Goal: Information Seeking & Learning: Find specific page/section

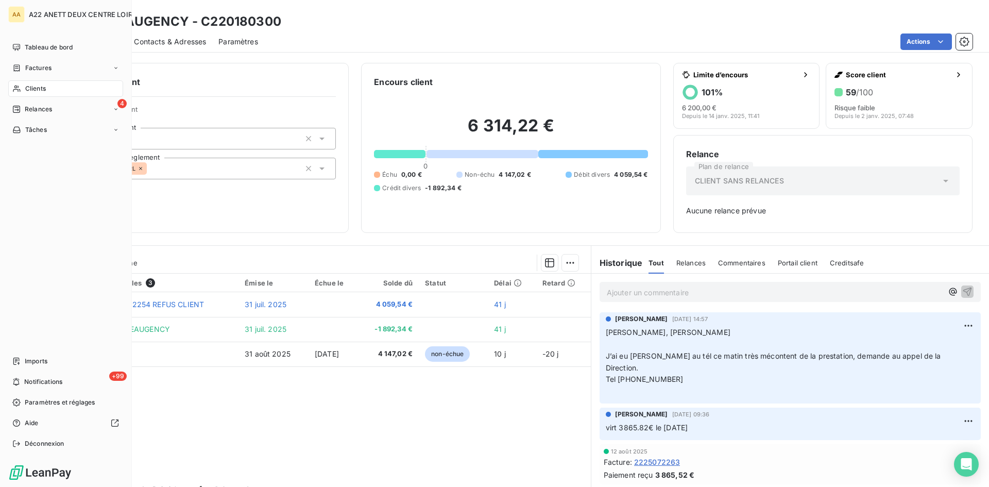
click at [30, 87] on span "Clients" at bounding box center [35, 88] width 21 height 9
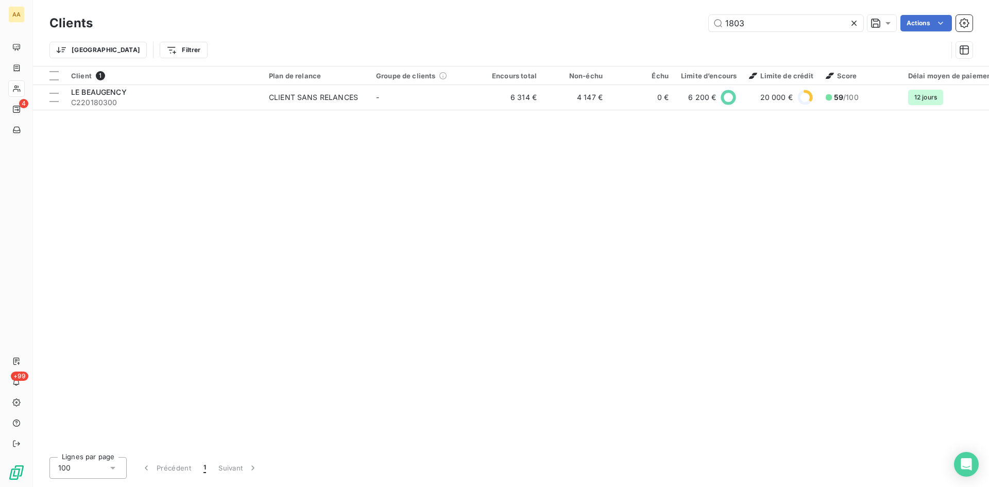
drag, startPoint x: 745, startPoint y: 26, endPoint x: 677, endPoint y: 31, distance: 68.1
click at [694, 28] on div "1803 Actions" at bounding box center [538, 23] width 867 height 16
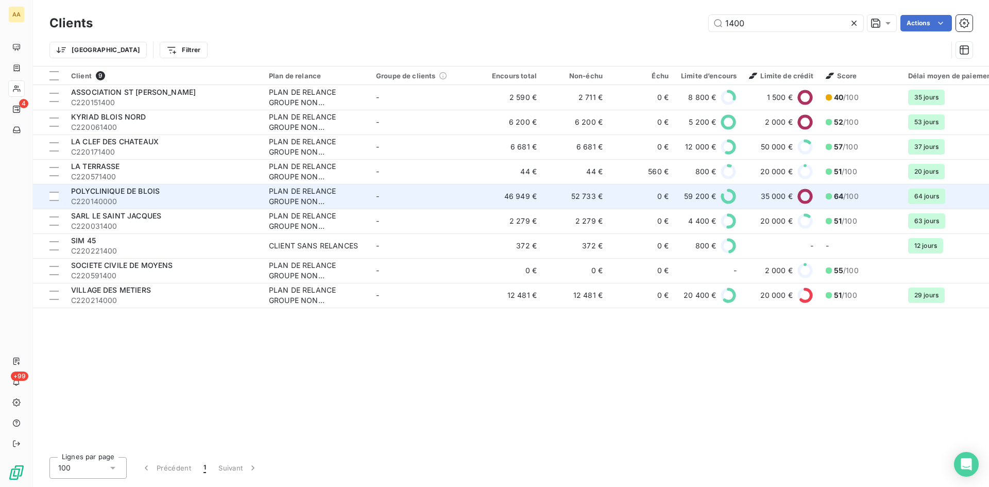
type input "1400"
click at [270, 191] on div "PLAN DE RELANCE GROUPE NON AUTOMATIQUE" at bounding box center [316, 196] width 95 height 21
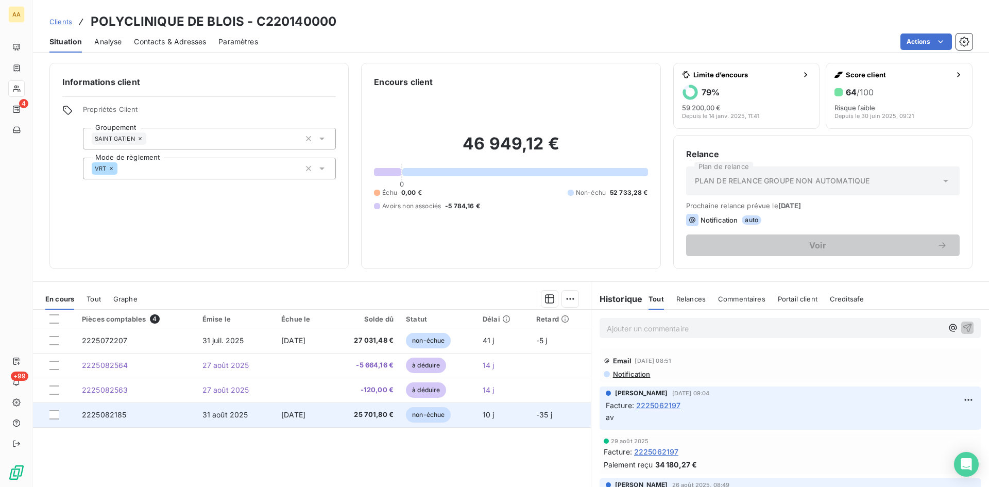
click at [106, 417] on span "2225082185" at bounding box center [104, 414] width 45 height 9
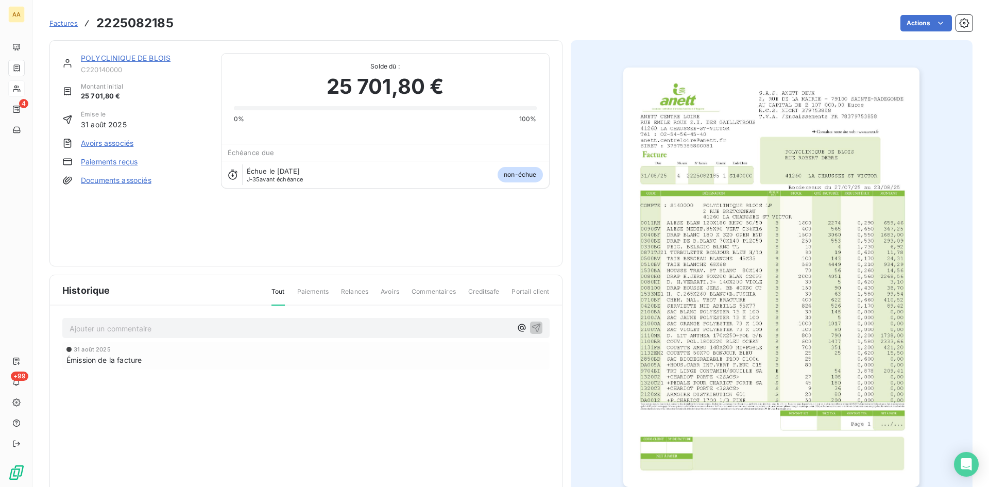
click at [700, 342] on img "button" at bounding box center [771, 276] width 296 height 419
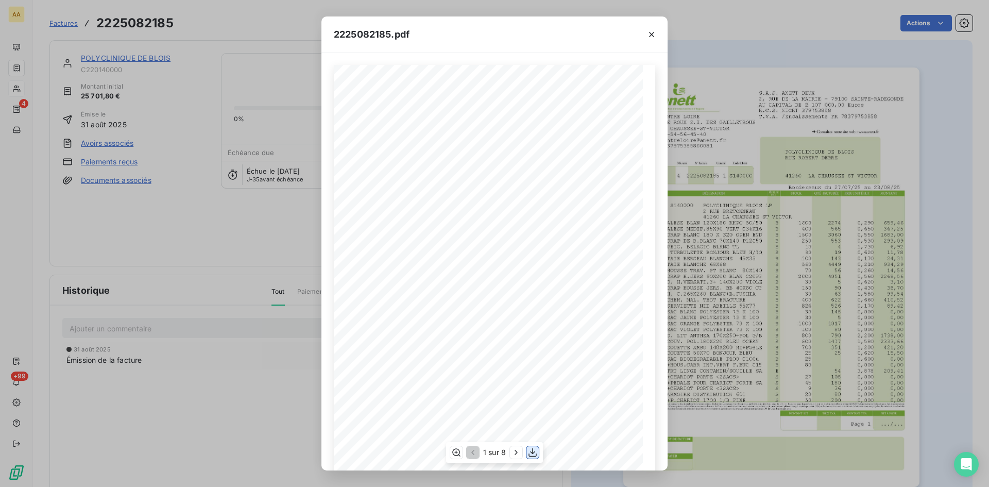
click at [534, 450] on icon "button" at bounding box center [532, 452] width 10 height 10
click at [226, 85] on div "2225082185.pdf S.A.S. ANETT DEUX 2, RUE DE LA MAIRIE - 79100 SAINTE-RADEGONDE A…" at bounding box center [494, 243] width 989 height 487
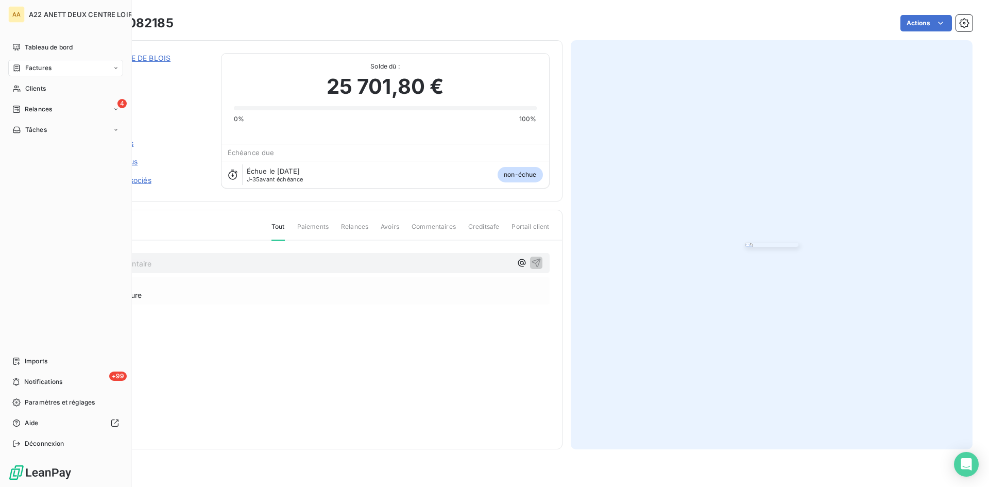
drag, startPoint x: 46, startPoint y: 89, endPoint x: 69, endPoint y: 70, distance: 29.7
click at [46, 89] on span "Clients" at bounding box center [35, 88] width 21 height 9
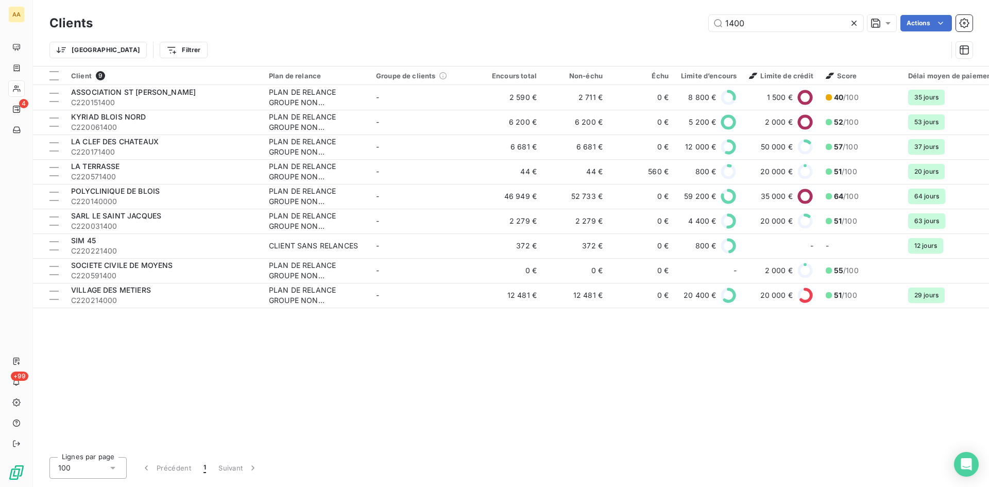
drag, startPoint x: 716, startPoint y: 25, endPoint x: 676, endPoint y: 25, distance: 40.2
click at [676, 25] on div "1400 Actions" at bounding box center [538, 23] width 867 height 16
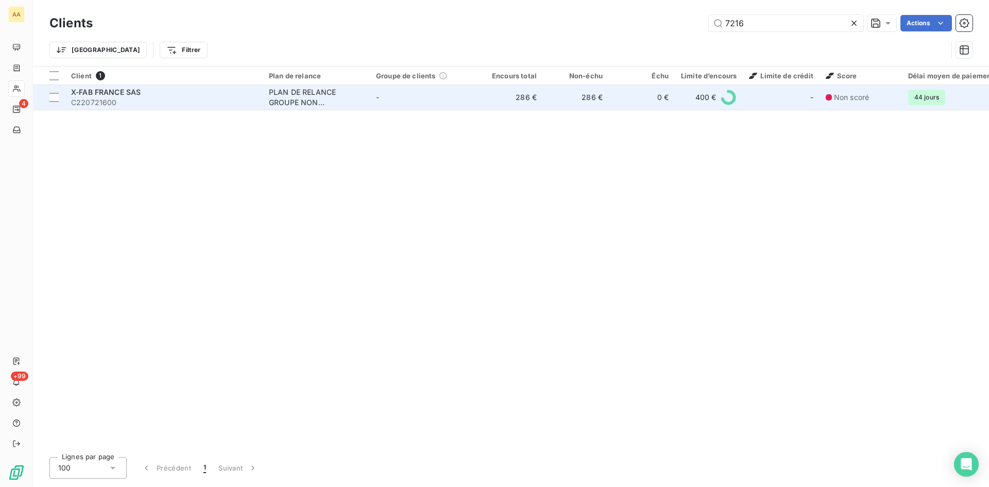
type input "7216"
click at [283, 104] on div "PLAN DE RELANCE GROUPE NON AUTOMATIQUE" at bounding box center [316, 97] width 95 height 21
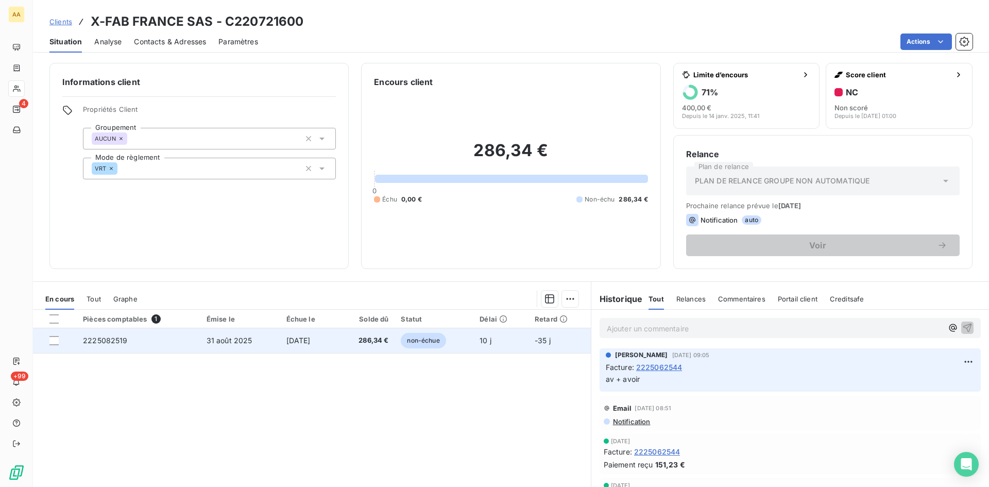
click at [102, 340] on span "2225082519" at bounding box center [105, 340] width 45 height 9
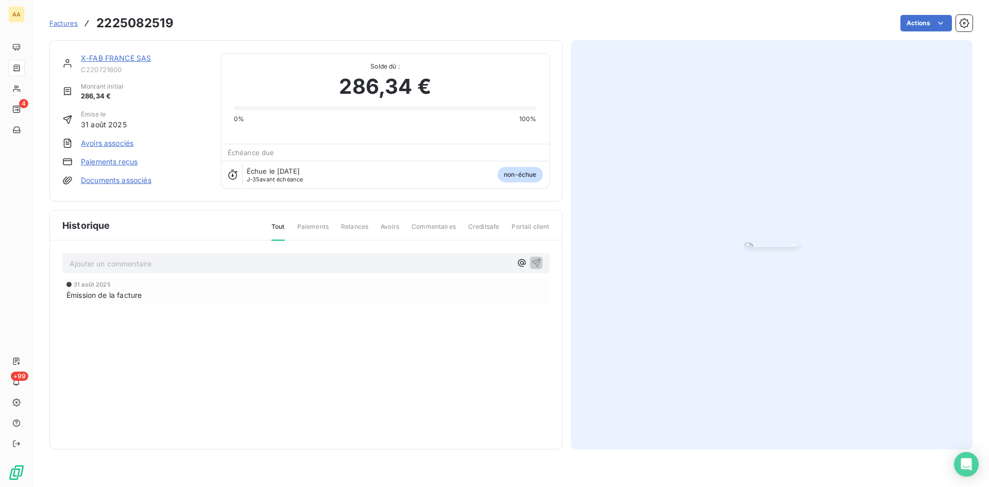
click at [745, 247] on img "button" at bounding box center [772, 245] width 54 height 4
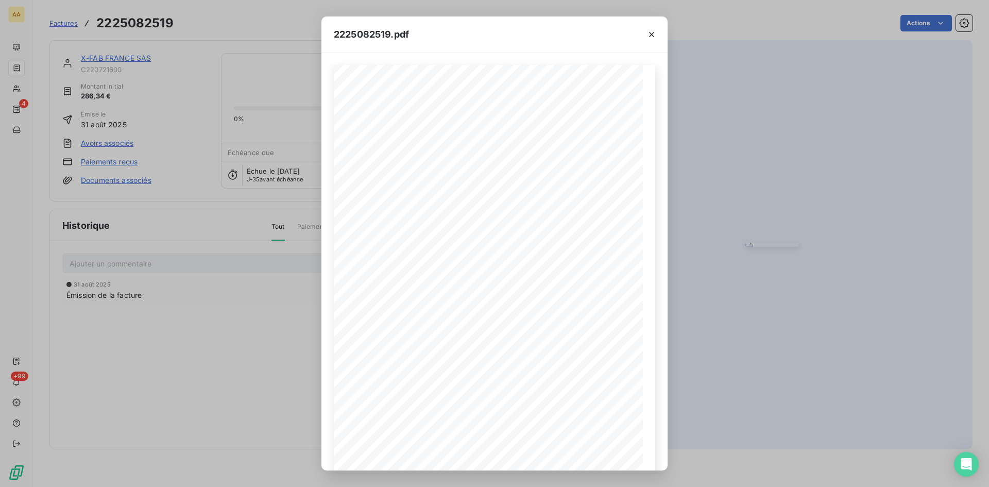
click at [225, 226] on div "2225082519.pdf S.A.S. ANETT DEUX 2, RUE DE LA MAIRIE - 79100 SAINTE-RADEGONDE A…" at bounding box center [494, 243] width 989 height 487
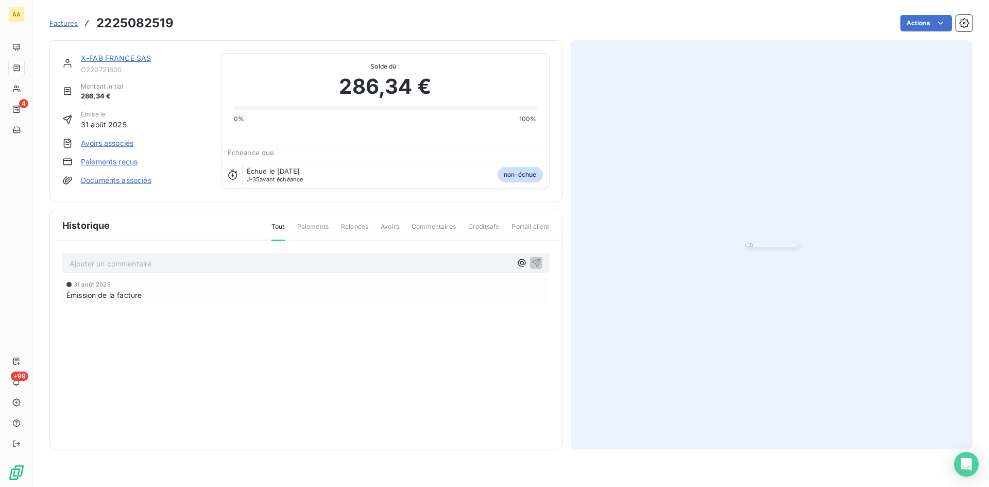
click at [124, 53] on div "X-FAB FRANCE SAS" at bounding box center [145, 58] width 128 height 10
click at [128, 59] on link "X-FAB FRANCE SAS" at bounding box center [116, 58] width 70 height 9
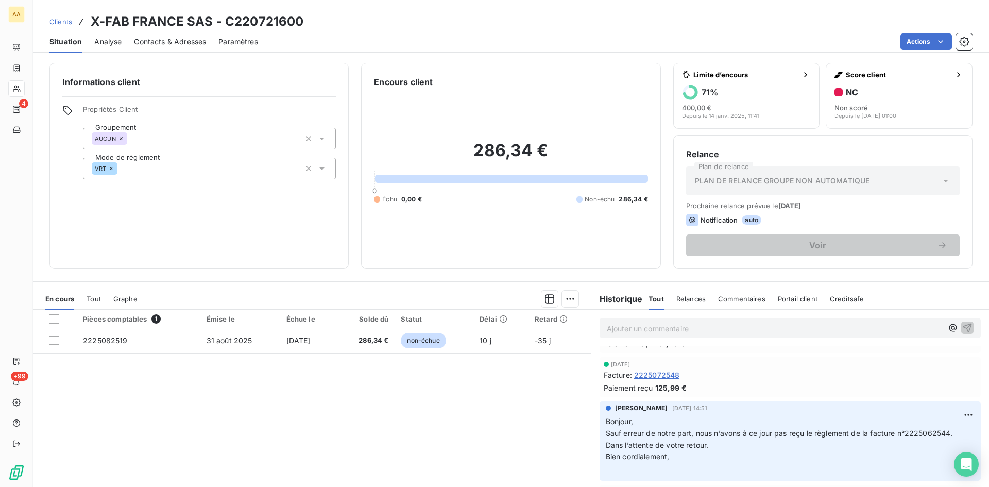
scroll to position [103, 0]
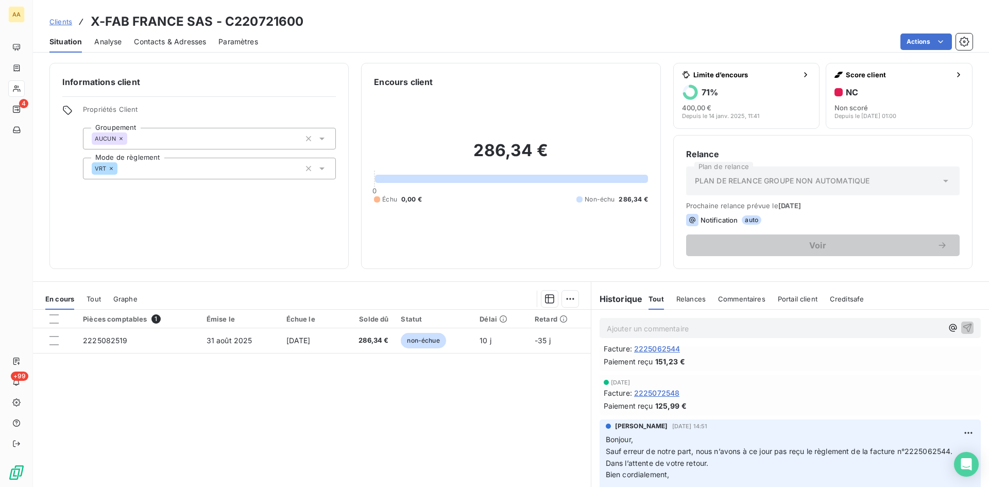
click at [648, 392] on span "2225072548" at bounding box center [657, 392] width 46 height 11
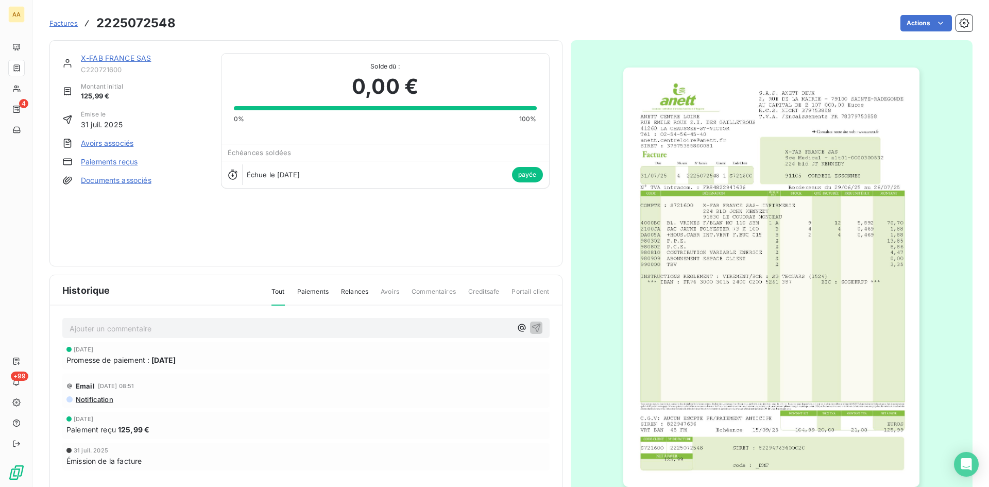
click at [93, 57] on link "X-FAB FRANCE SAS" at bounding box center [116, 58] width 70 height 9
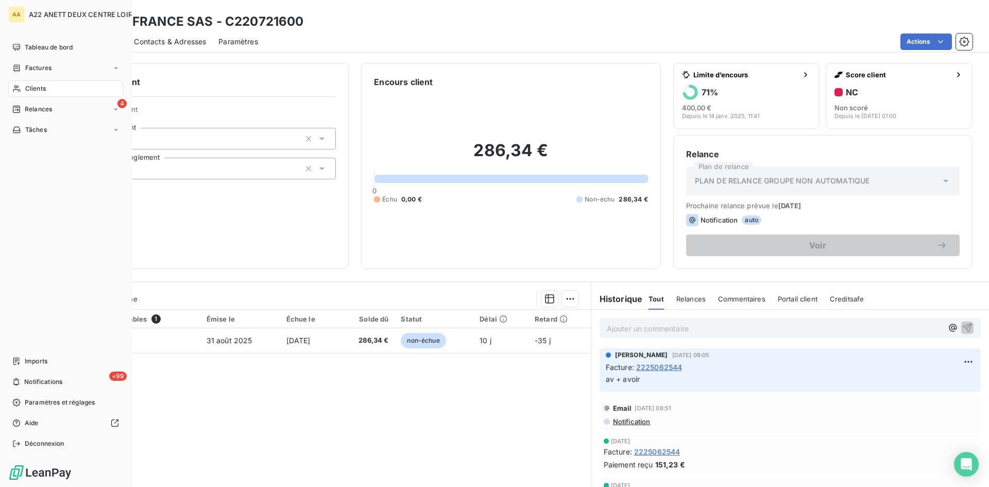
click at [29, 88] on span "Clients" at bounding box center [35, 88] width 21 height 9
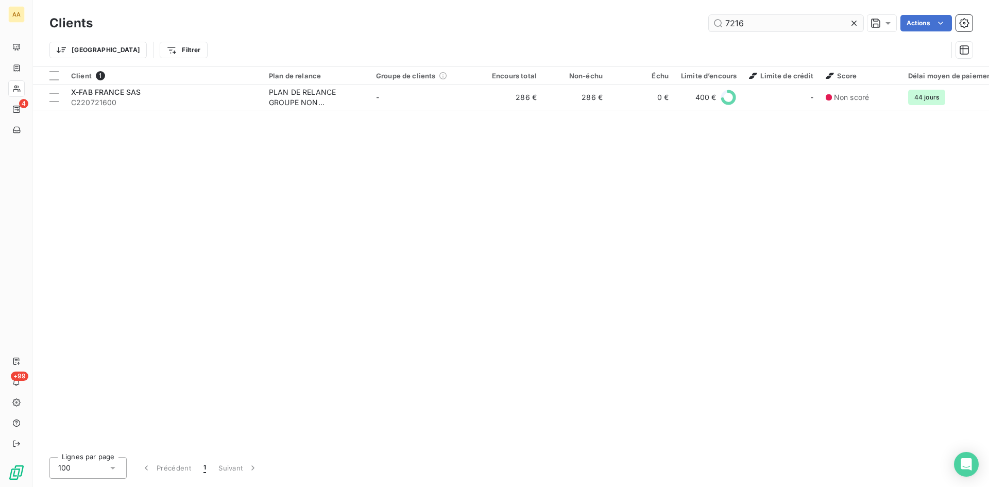
drag, startPoint x: 741, startPoint y: 25, endPoint x: 720, endPoint y: 21, distance: 21.0
click at [720, 21] on input "7216" at bounding box center [786, 23] width 155 height 16
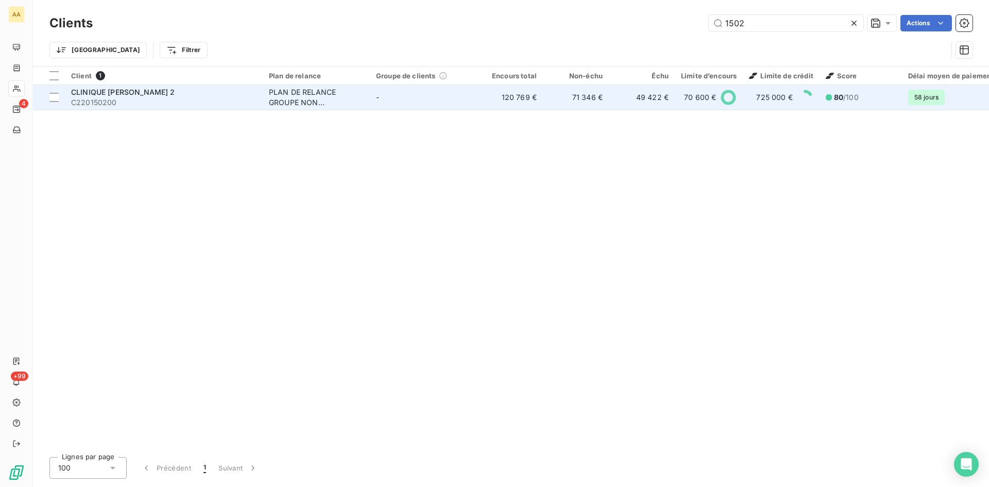
type input "1502"
click at [286, 89] on div "PLAN DE RELANCE GROUPE NON AUTOMATIQUE" at bounding box center [316, 97] width 95 height 21
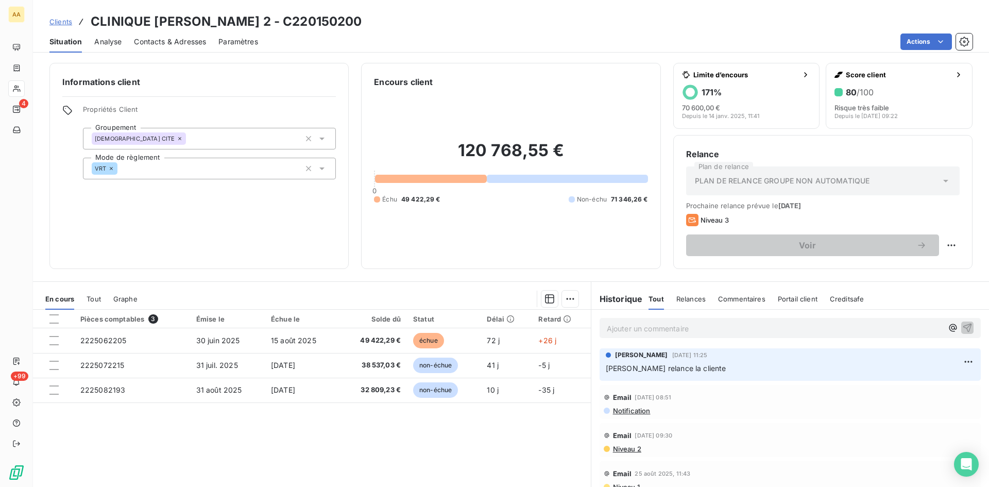
click at [644, 329] on p "Ajouter un commentaire ﻿" at bounding box center [775, 328] width 336 height 13
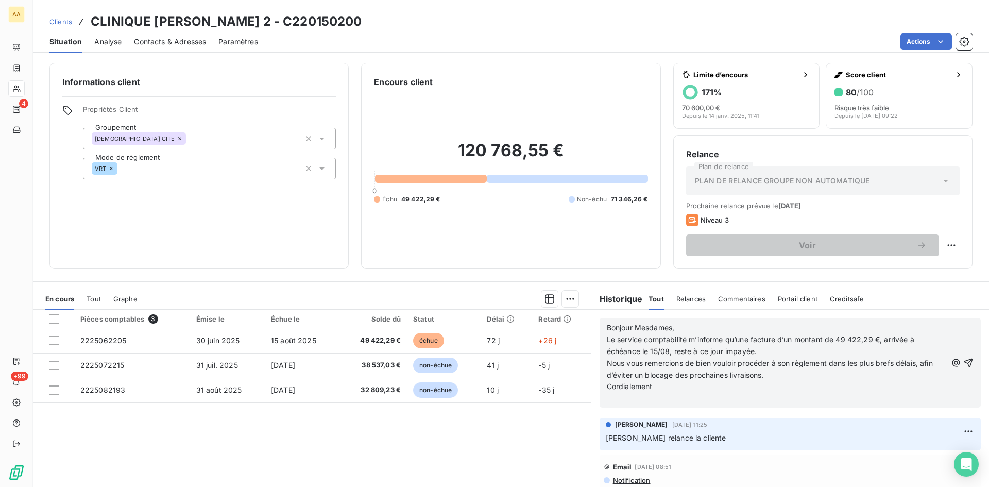
drag, startPoint x: 952, startPoint y: 361, endPoint x: 964, endPoint y: 347, distance: 18.6
click at [963, 361] on icon "button" at bounding box center [968, 362] width 10 height 10
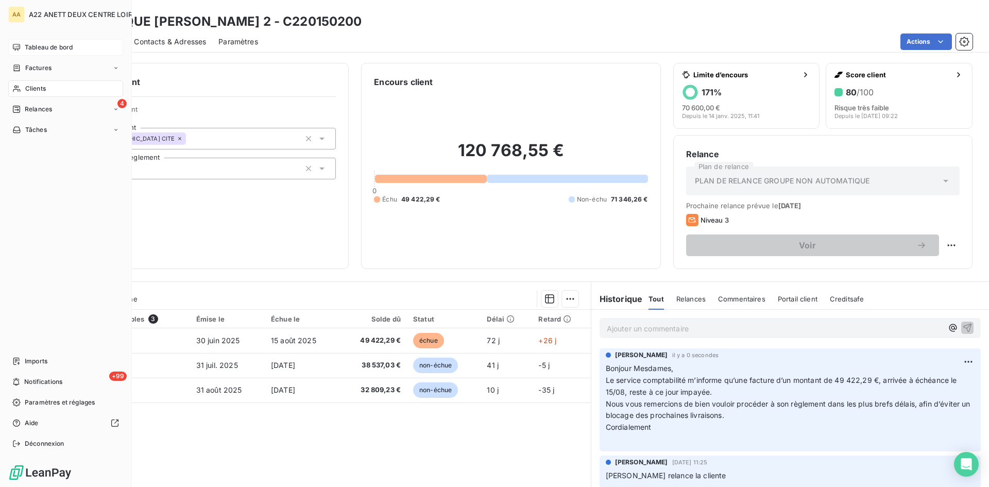
click at [43, 44] on span "Tableau de bord" at bounding box center [49, 47] width 48 height 9
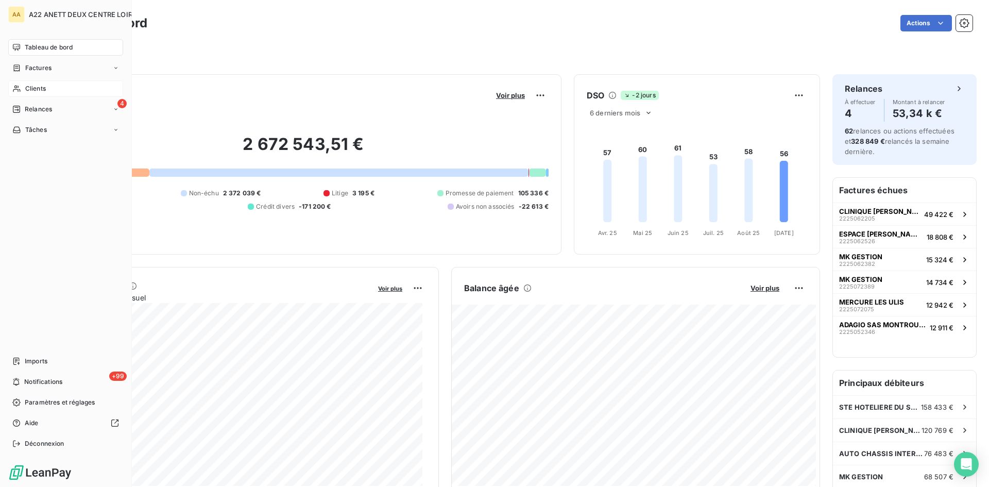
drag, startPoint x: 32, startPoint y: 83, endPoint x: 29, endPoint y: 89, distance: 6.5
click at [29, 89] on span "Clients" at bounding box center [35, 88] width 21 height 9
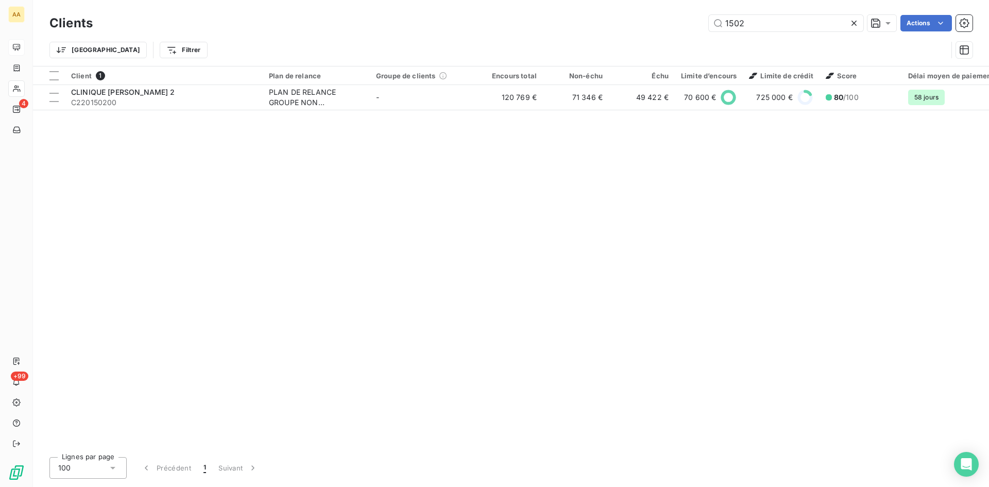
drag, startPoint x: 745, startPoint y: 27, endPoint x: 661, endPoint y: 27, distance: 84.5
click at [661, 27] on div "1502 Actions" at bounding box center [538, 23] width 867 height 16
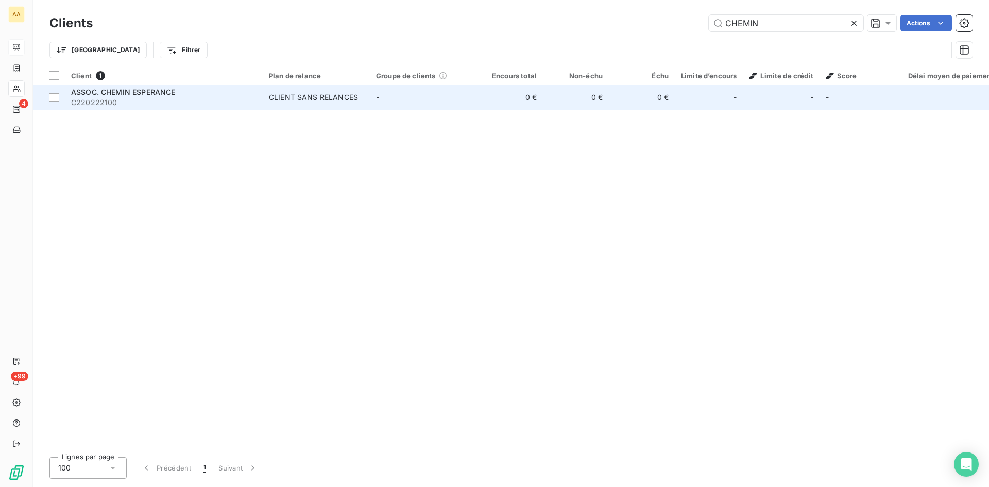
type input "CHEMIN"
click at [304, 101] on div "CLIENT SANS RELANCES" at bounding box center [313, 97] width 89 height 10
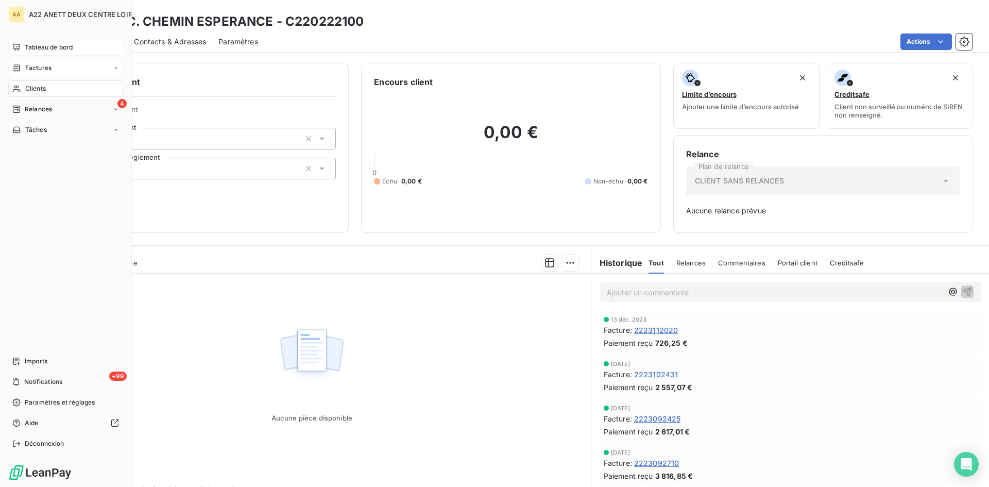
drag, startPoint x: 29, startPoint y: 93, endPoint x: 98, endPoint y: 74, distance: 71.2
click at [30, 93] on div "Clients" at bounding box center [65, 88] width 115 height 16
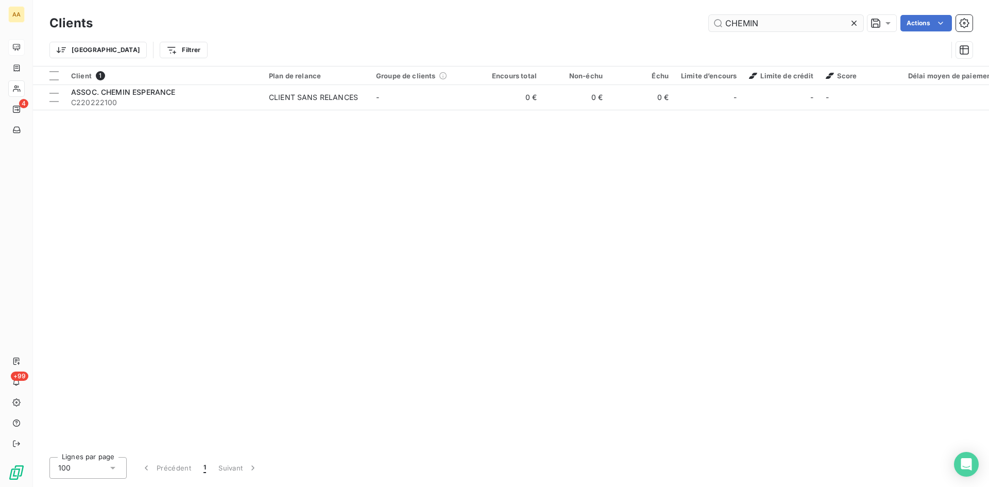
drag, startPoint x: 758, startPoint y: 25, endPoint x: 713, endPoint y: 26, distance: 45.3
click at [717, 22] on input "CHEMIN" at bounding box center [786, 23] width 155 height 16
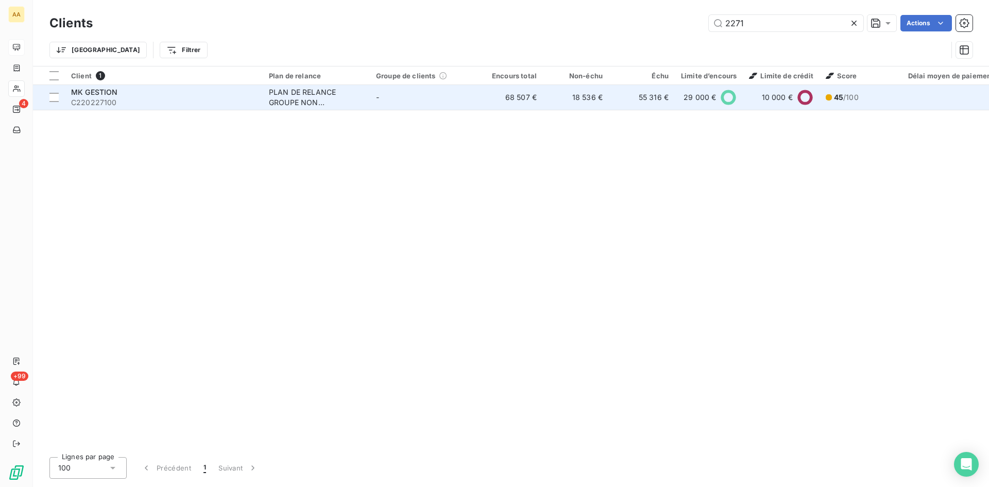
type input "2271"
click at [303, 91] on div "PLAN DE RELANCE GROUPE NON AUTOMATIQUE" at bounding box center [316, 97] width 95 height 21
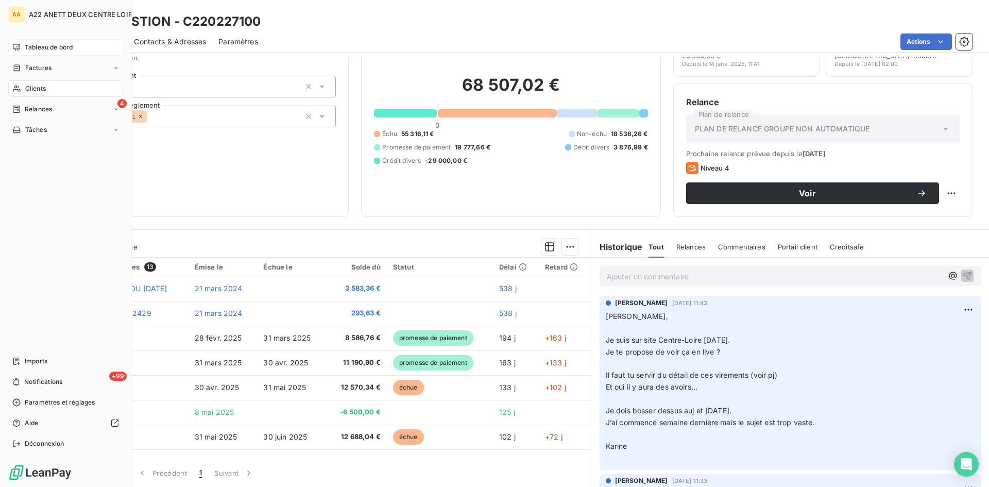
click at [25, 86] on span "Clients" at bounding box center [35, 88] width 21 height 9
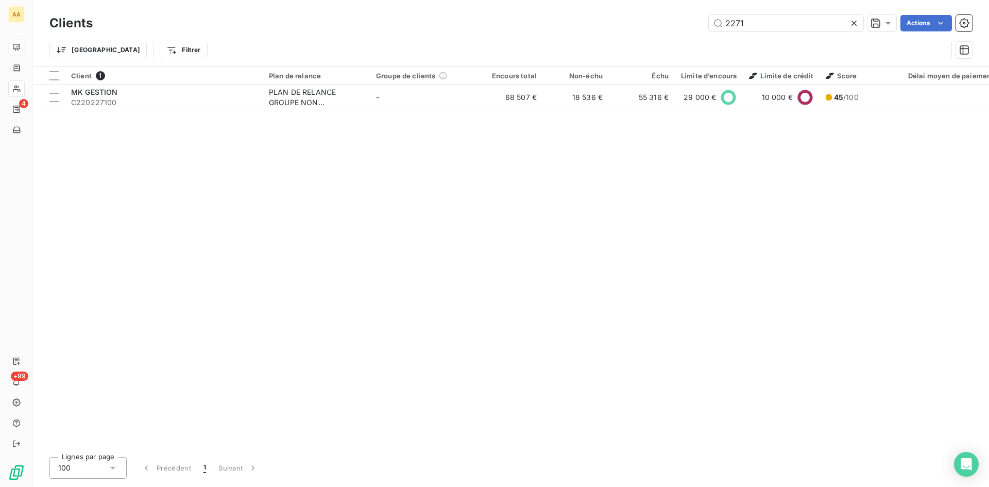
drag, startPoint x: 765, startPoint y: 22, endPoint x: 690, endPoint y: 31, distance: 75.3
click at [690, 31] on div "Clients 2271 Actions" at bounding box center [510, 23] width 923 height 22
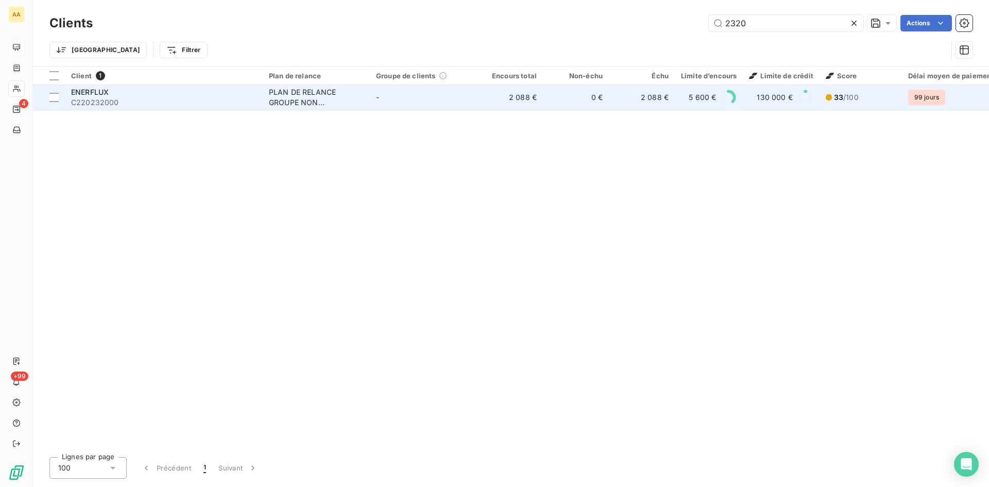
type input "2320"
click at [320, 91] on div "PLAN DE RELANCE GROUPE NON AUTOMATIQUE" at bounding box center [316, 97] width 95 height 21
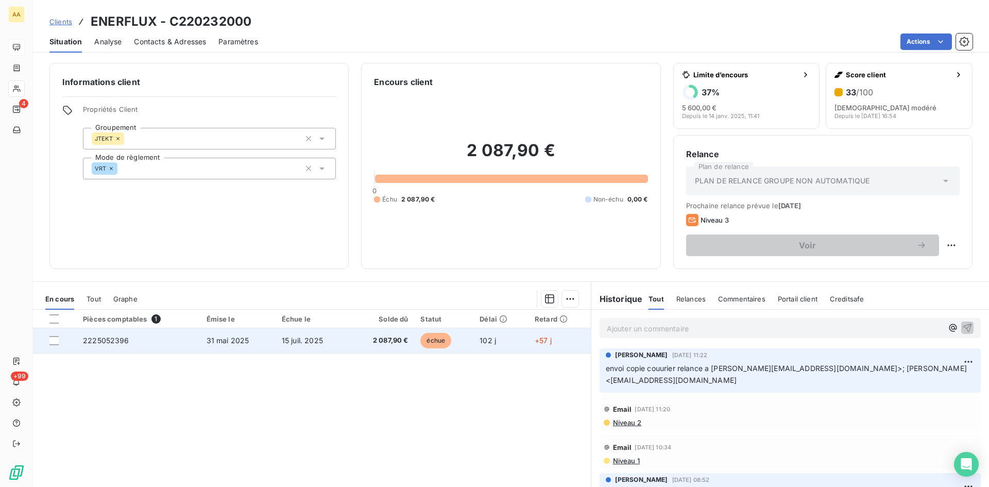
click at [100, 342] on span "2225052396" at bounding box center [106, 340] width 46 height 9
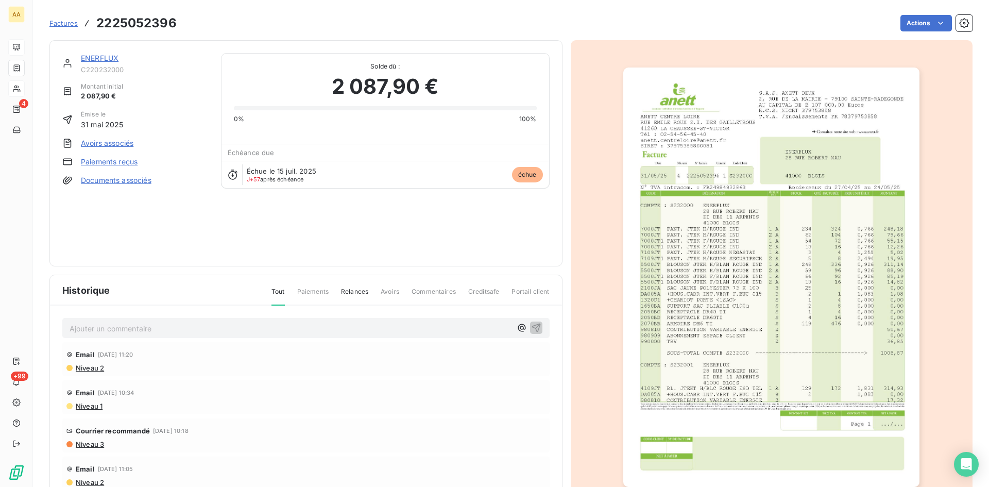
click at [96, 56] on link "ENERFLUX" at bounding box center [100, 58] width 38 height 9
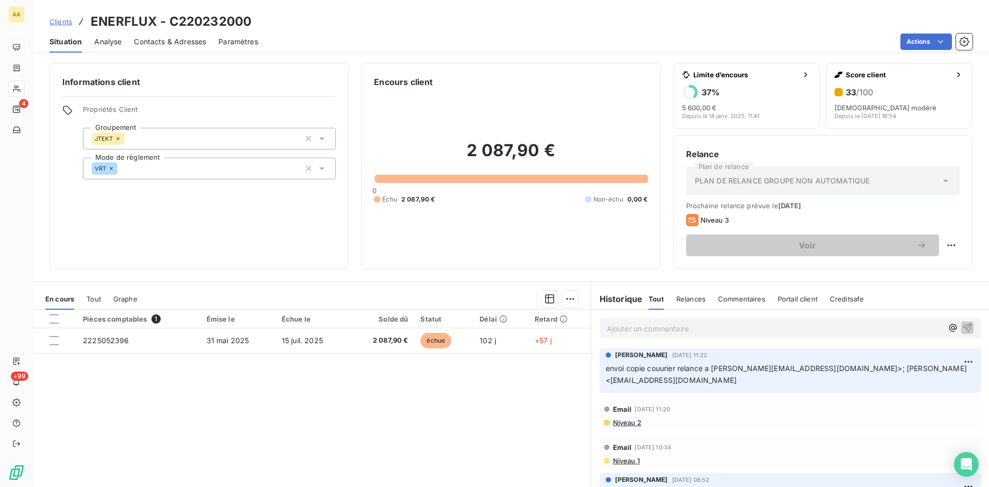
click at [473, 243] on div "2 087,90 € 0 Échu 2 087,90 € Non-échu 0,00 €" at bounding box center [510, 172] width 273 height 168
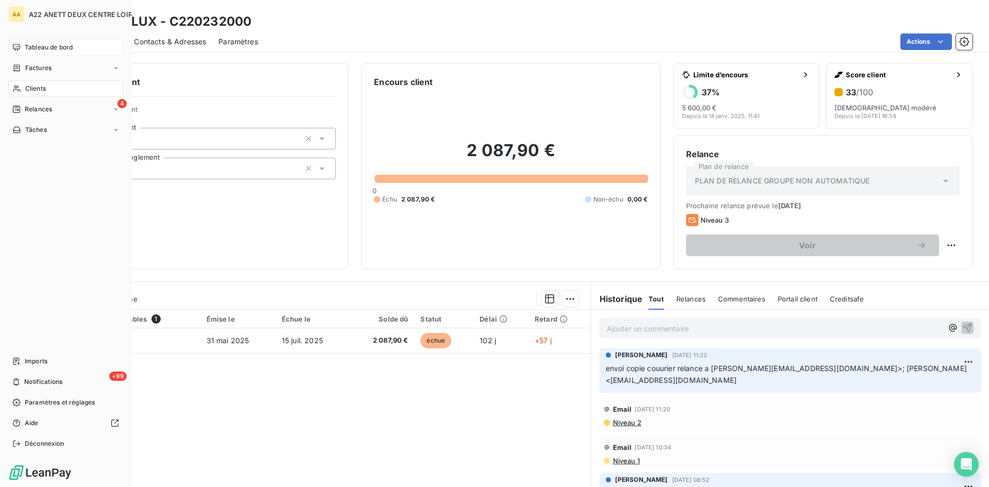
click at [30, 86] on span "Clients" at bounding box center [35, 88] width 21 height 9
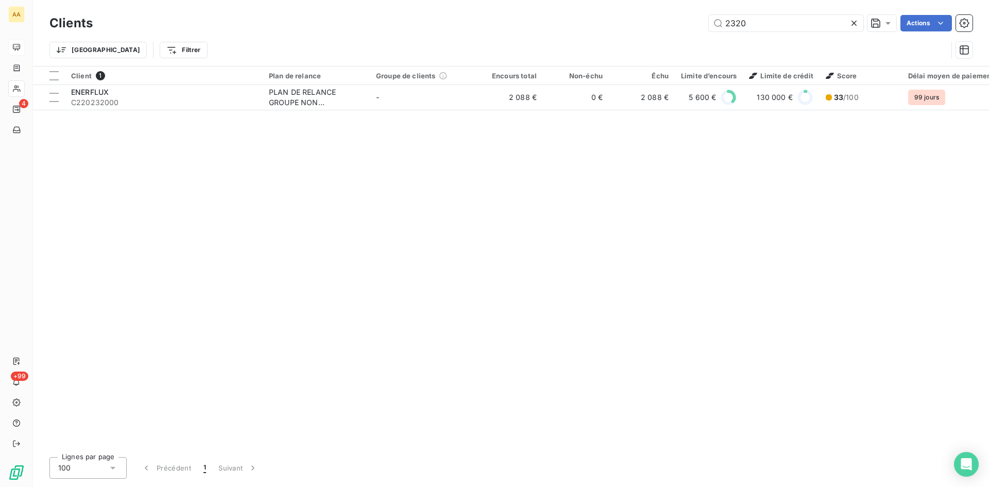
drag, startPoint x: 707, startPoint y: 25, endPoint x: 684, endPoint y: 30, distance: 23.9
click at [684, 30] on div "2320 Actions" at bounding box center [538, 23] width 867 height 16
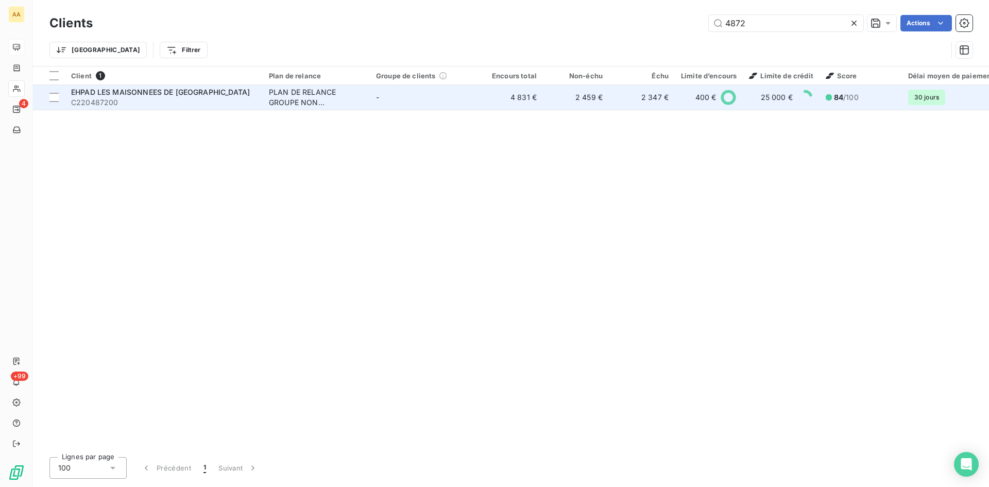
type input "4872"
click at [305, 92] on div "PLAN DE RELANCE GROUPE NON AUTOMATIQUE" at bounding box center [316, 97] width 95 height 21
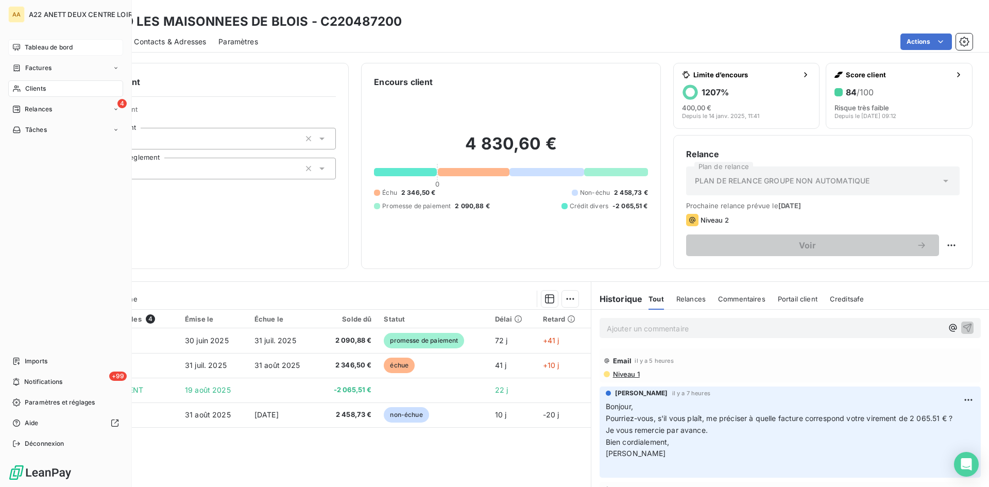
click at [36, 87] on span "Clients" at bounding box center [35, 88] width 21 height 9
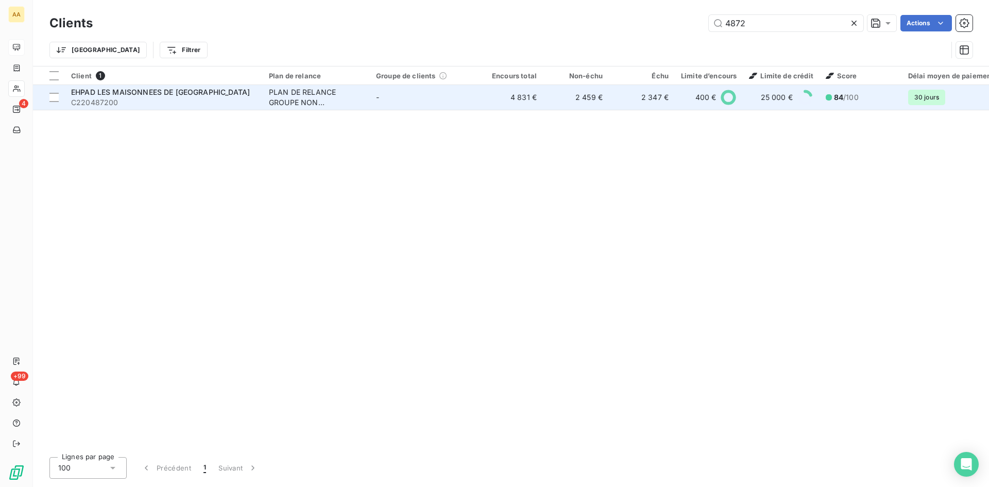
drag, startPoint x: 750, startPoint y: 18, endPoint x: 661, endPoint y: 101, distance: 121.7
click at [682, 23] on div "4872 Actions" at bounding box center [538, 23] width 867 height 16
type input "0296"
click at [274, 99] on div "PLAN DE RELANCE GROUPE NON AUTOMATIQUE" at bounding box center [316, 97] width 95 height 21
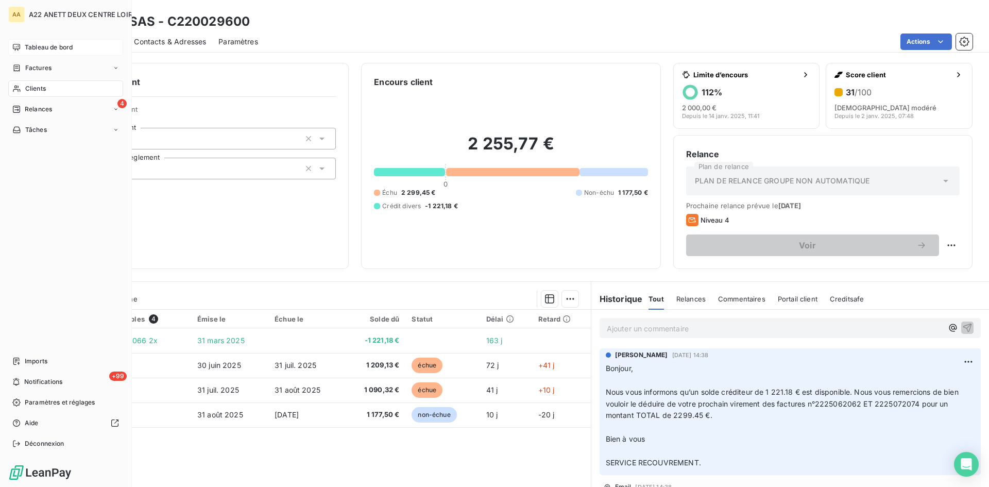
click at [21, 88] on div "Clients" at bounding box center [65, 88] width 115 height 16
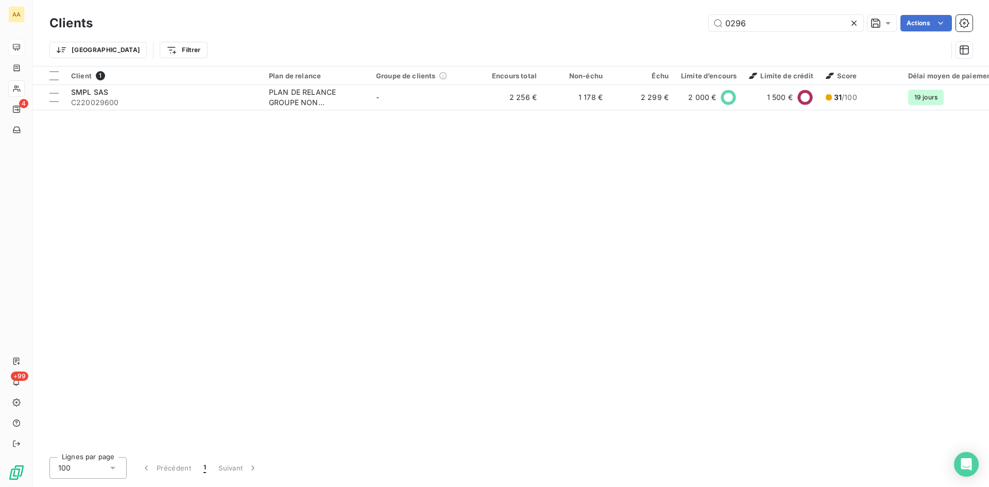
drag, startPoint x: 768, startPoint y: 26, endPoint x: 607, endPoint y: 52, distance: 163.3
click at [607, 52] on div "Clients 0296 Actions Trier Filtrer" at bounding box center [510, 39] width 923 height 54
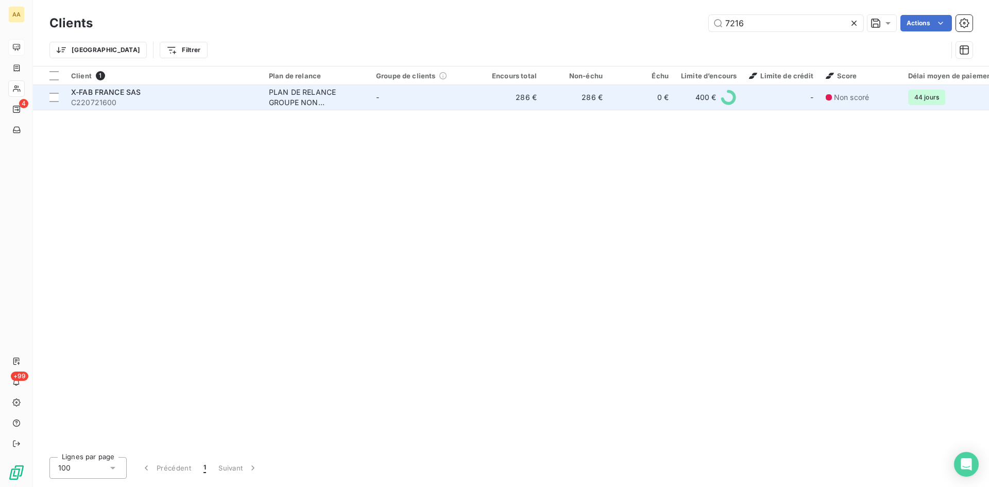
type input "7216"
click at [312, 95] on div "PLAN DE RELANCE GROUPE NON AUTOMATIQUE" at bounding box center [316, 97] width 95 height 21
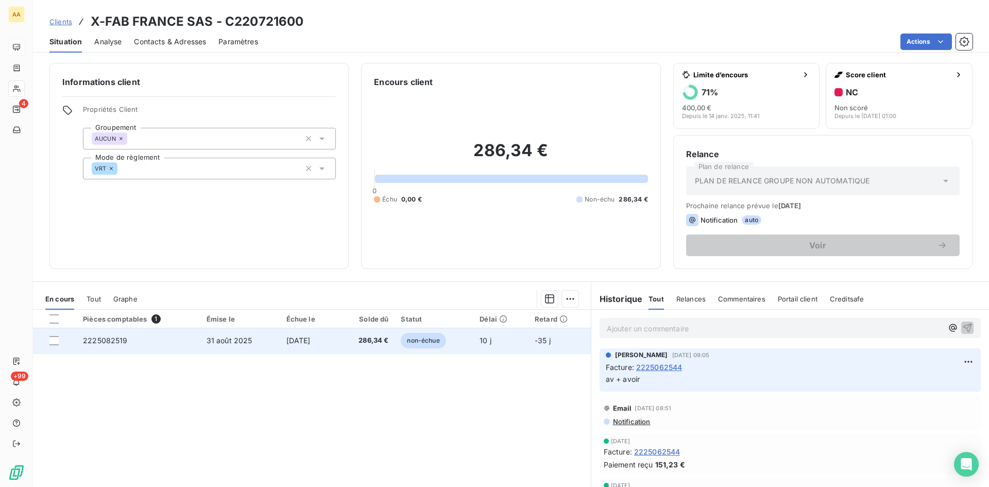
click at [109, 336] on span "2225082519" at bounding box center [105, 340] width 45 height 9
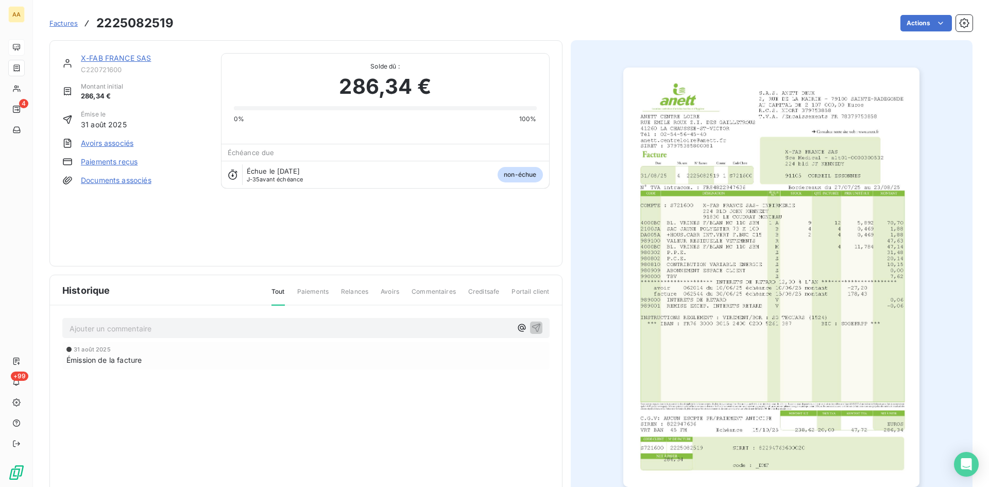
click at [778, 198] on img "button" at bounding box center [771, 276] width 296 height 419
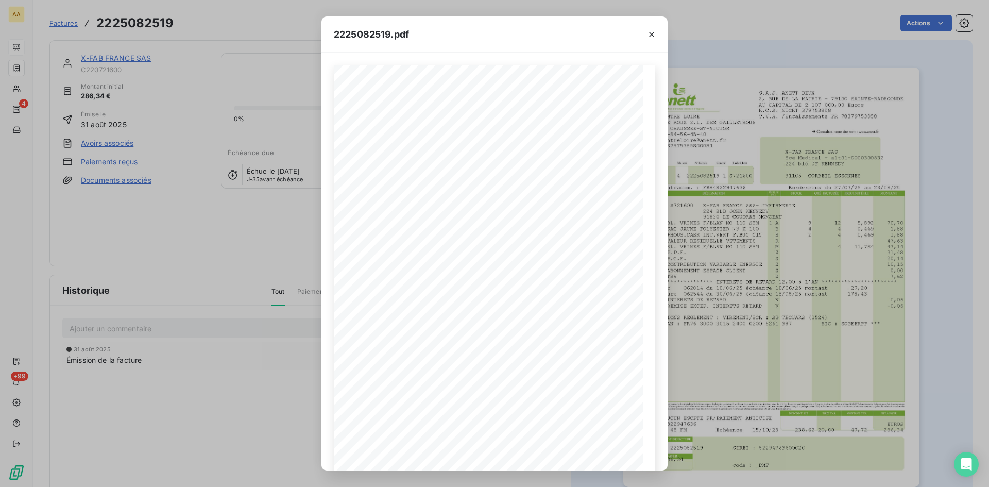
drag, startPoint x: 654, startPoint y: 31, endPoint x: 639, endPoint y: 32, distance: 14.9
click at [654, 31] on icon "button" at bounding box center [651, 34] width 10 height 10
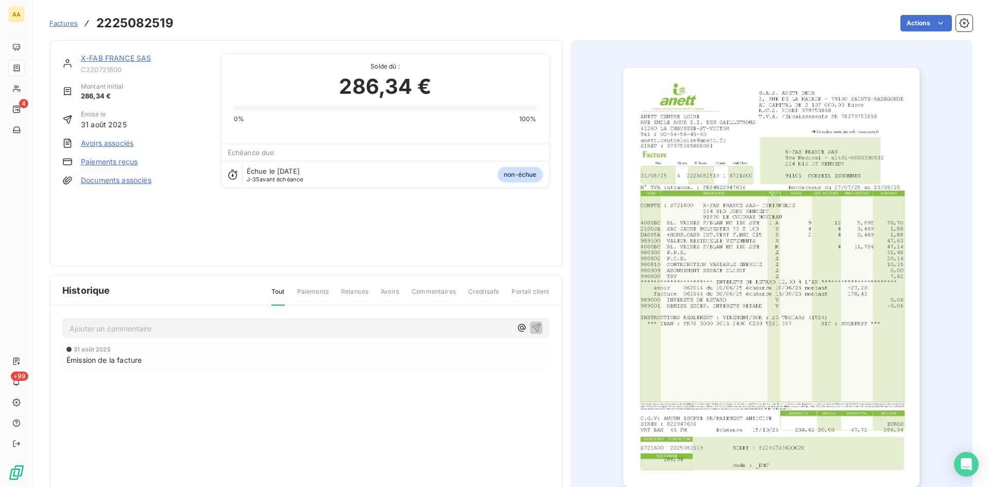
click at [128, 60] on link "X-FAB FRANCE SAS" at bounding box center [116, 58] width 70 height 9
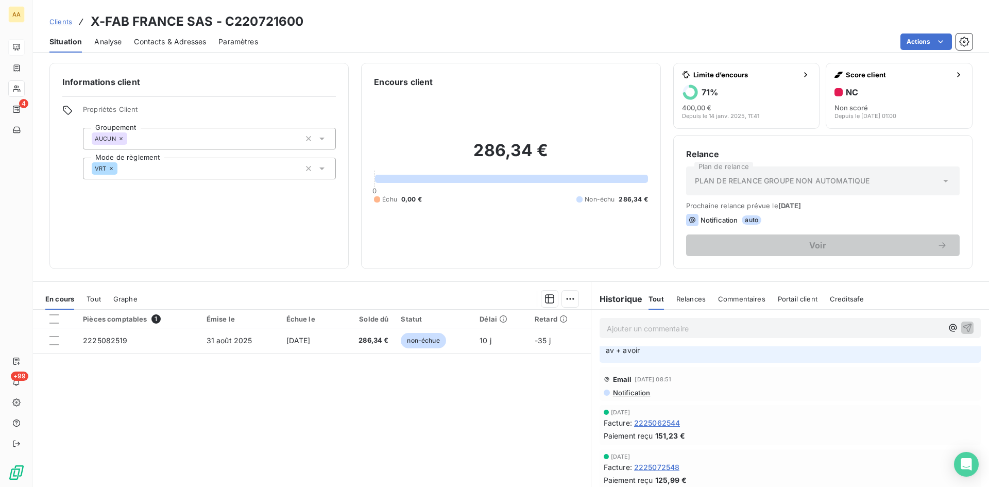
scroll to position [103, 0]
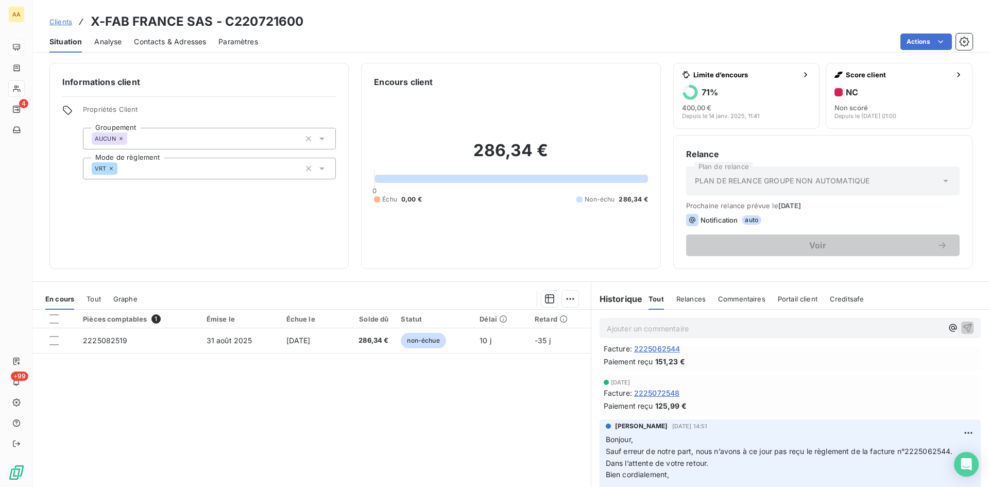
click at [646, 394] on span "2225072548" at bounding box center [657, 392] width 46 height 11
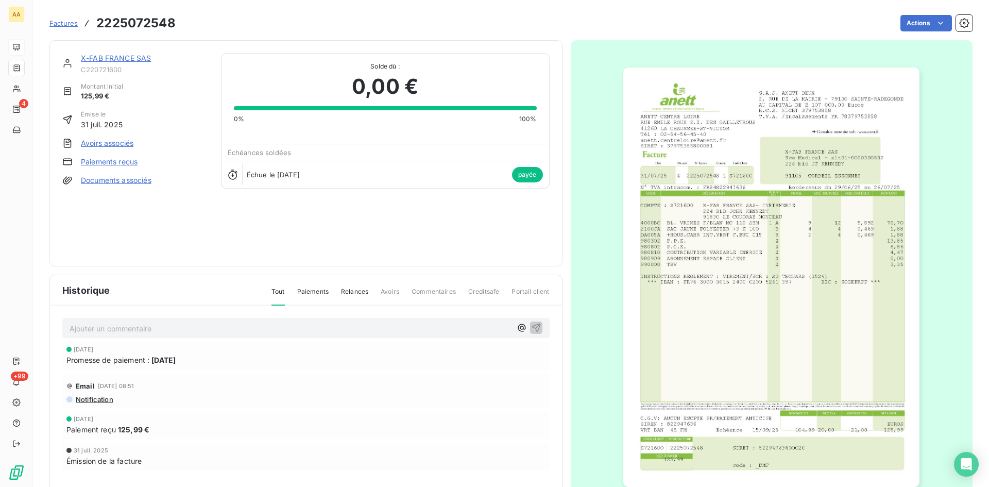
click at [748, 255] on img "button" at bounding box center [771, 276] width 296 height 419
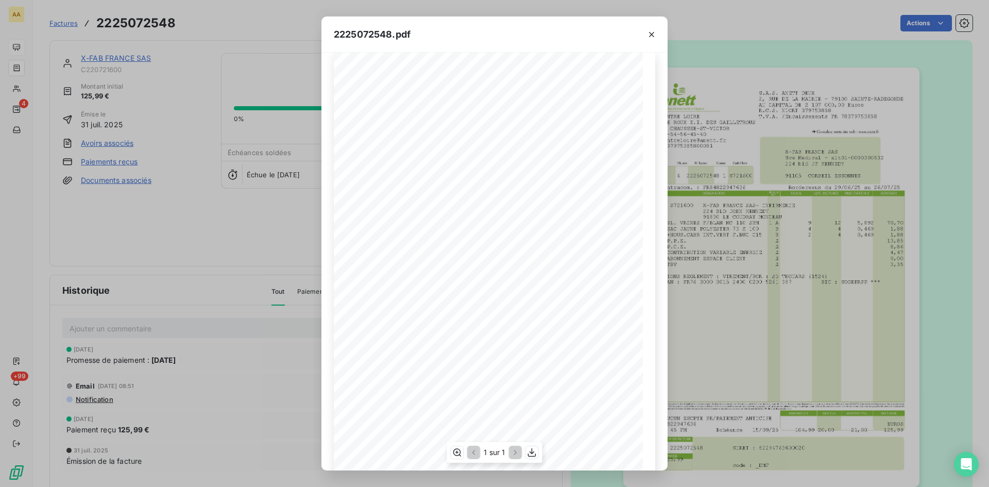
scroll to position [1, 0]
click at [649, 31] on icon "button" at bounding box center [651, 34] width 10 height 10
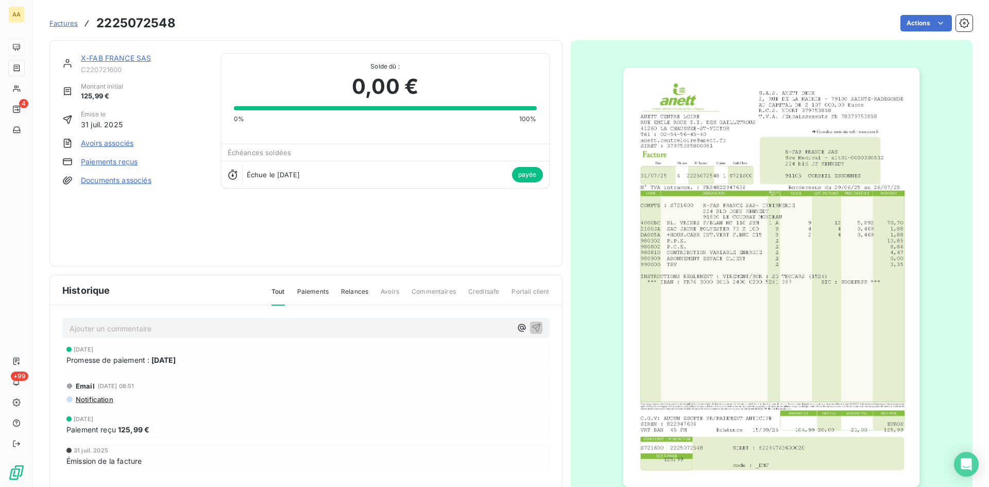
click at [113, 55] on link "X-FAB FRANCE SAS" at bounding box center [116, 58] width 70 height 9
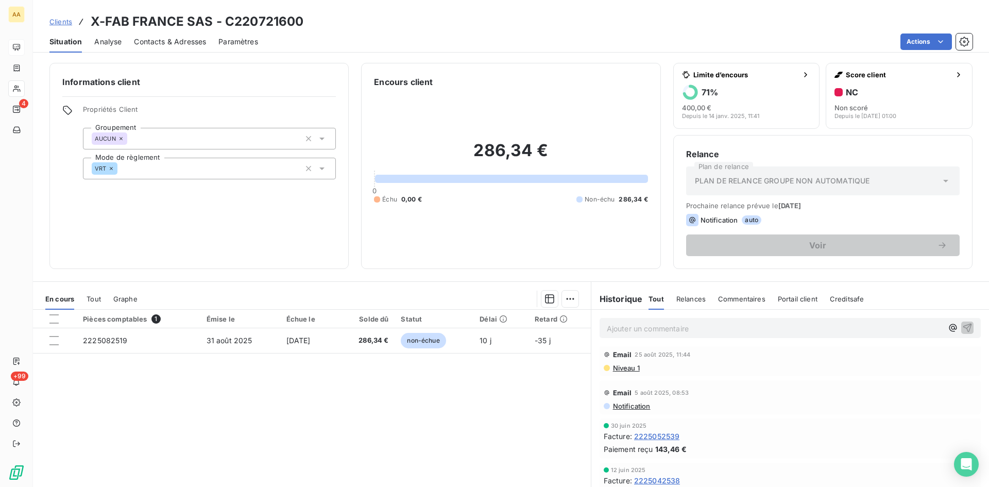
scroll to position [361, 0]
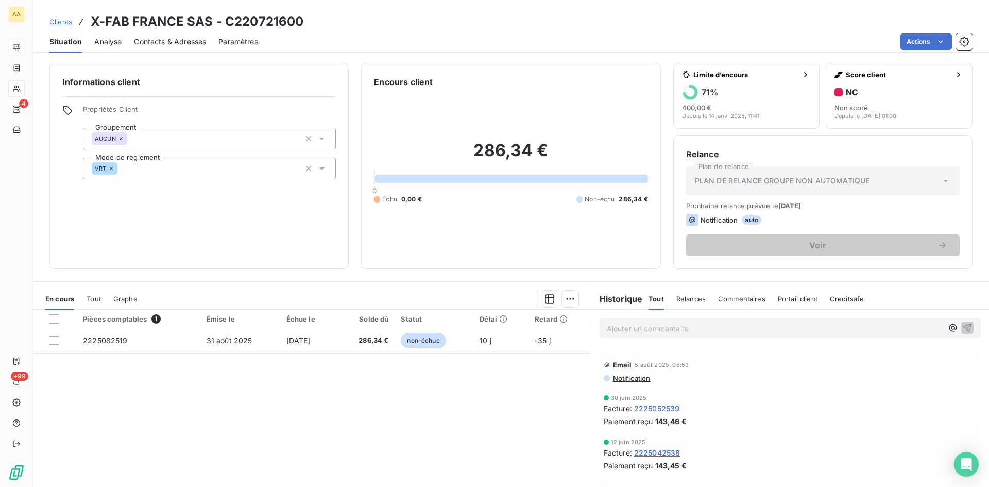
click at [662, 409] on span "2225052539" at bounding box center [657, 408] width 46 height 11
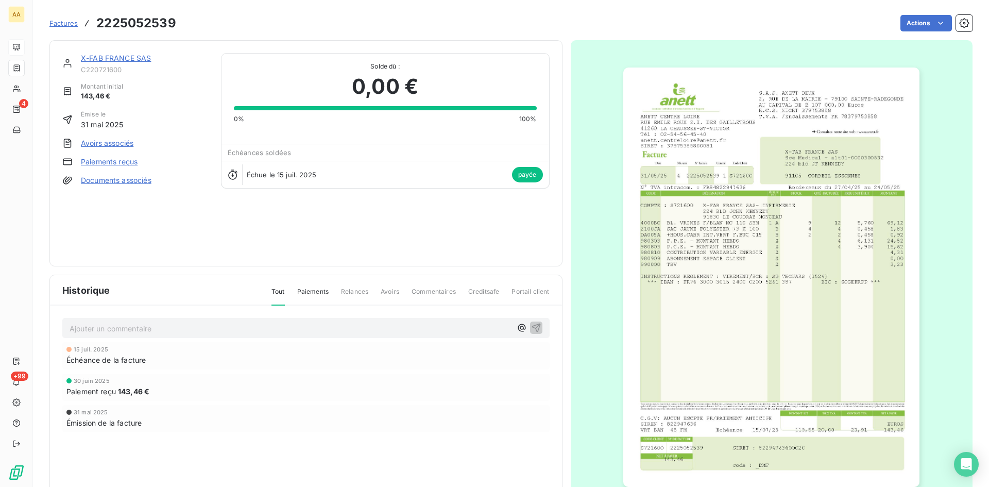
click at [815, 290] on img "button" at bounding box center [771, 276] width 296 height 419
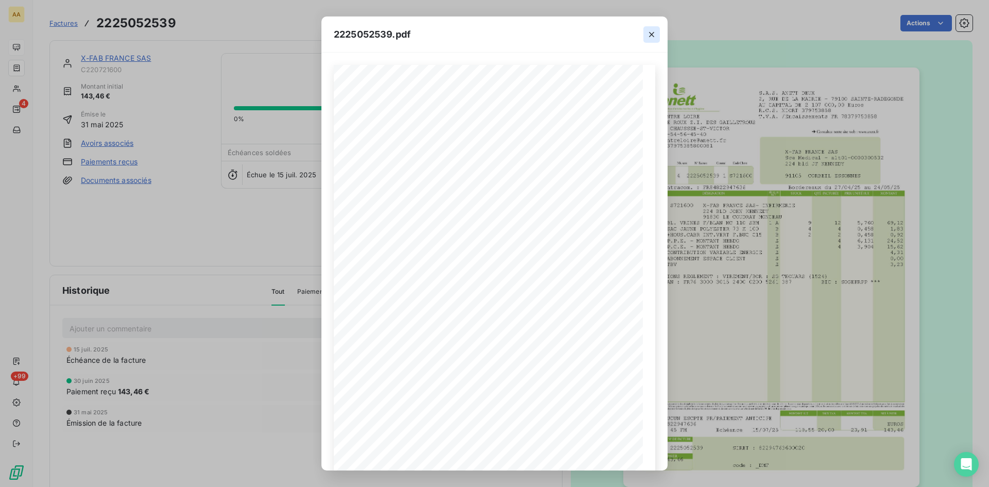
click at [651, 33] on icon "button" at bounding box center [651, 34] width 10 height 10
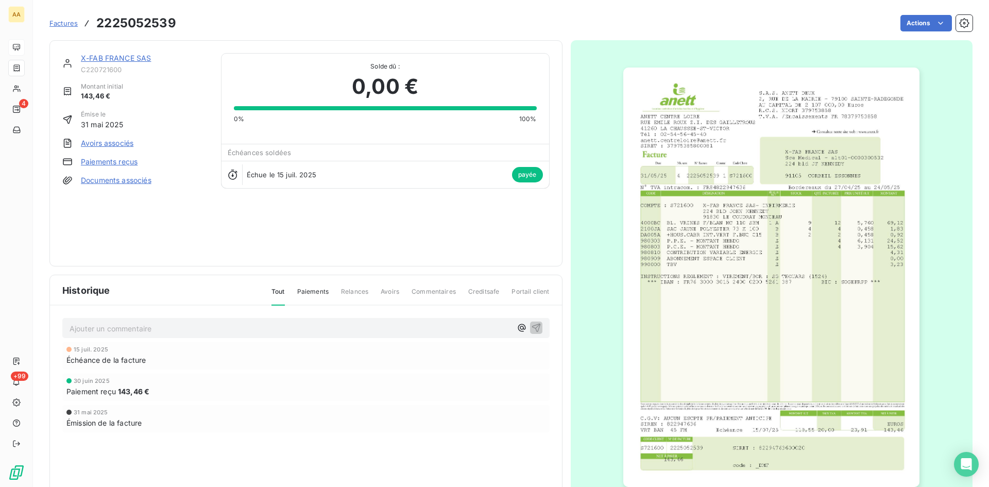
click at [122, 59] on link "X-FAB FRANCE SAS" at bounding box center [116, 58] width 70 height 9
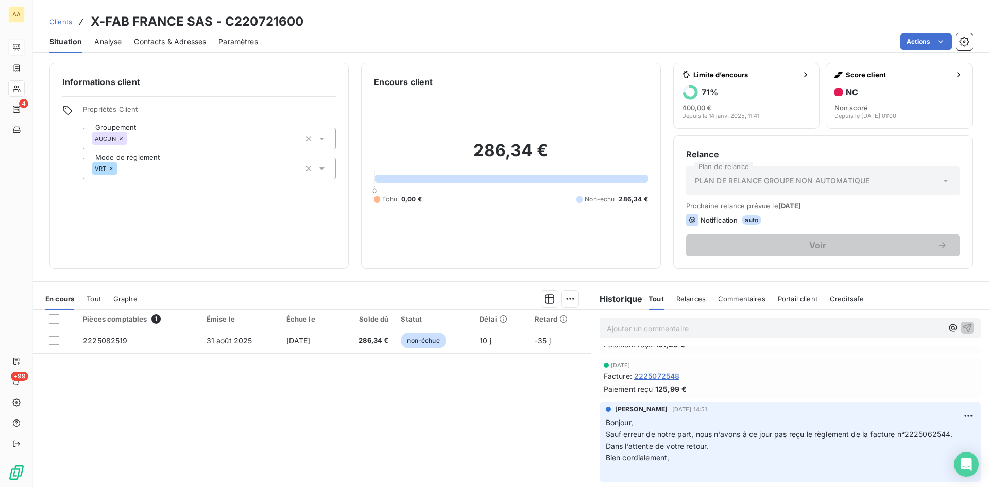
scroll to position [52, 0]
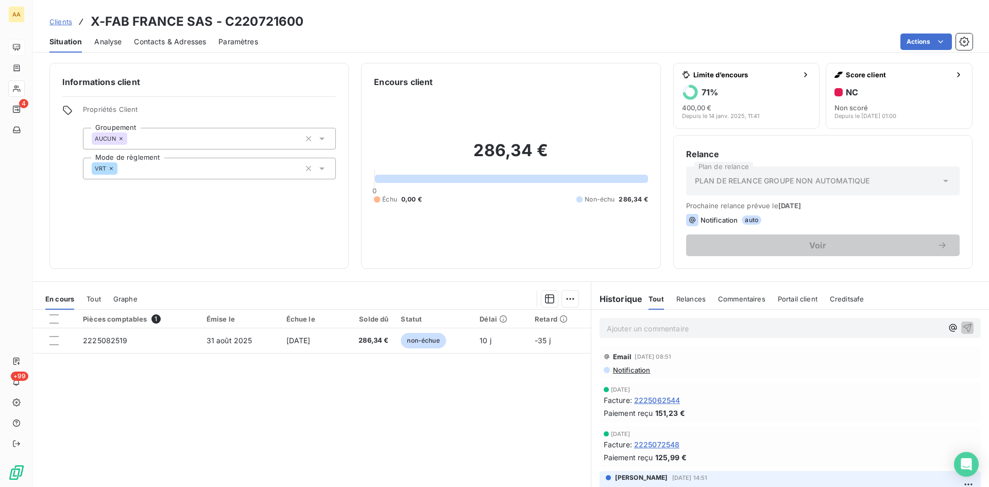
click at [653, 445] on span "2225072548" at bounding box center [657, 444] width 46 height 11
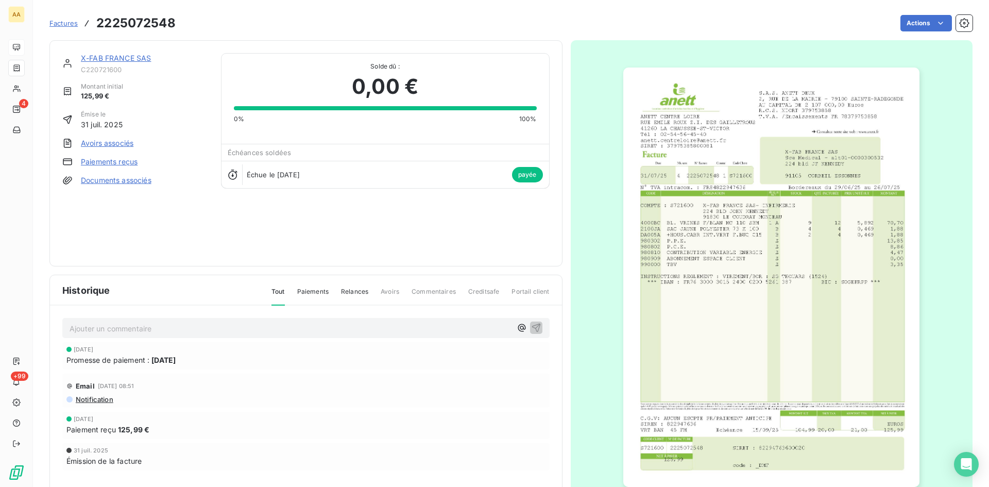
click at [124, 58] on link "X-FAB FRANCE SAS" at bounding box center [116, 58] width 70 height 9
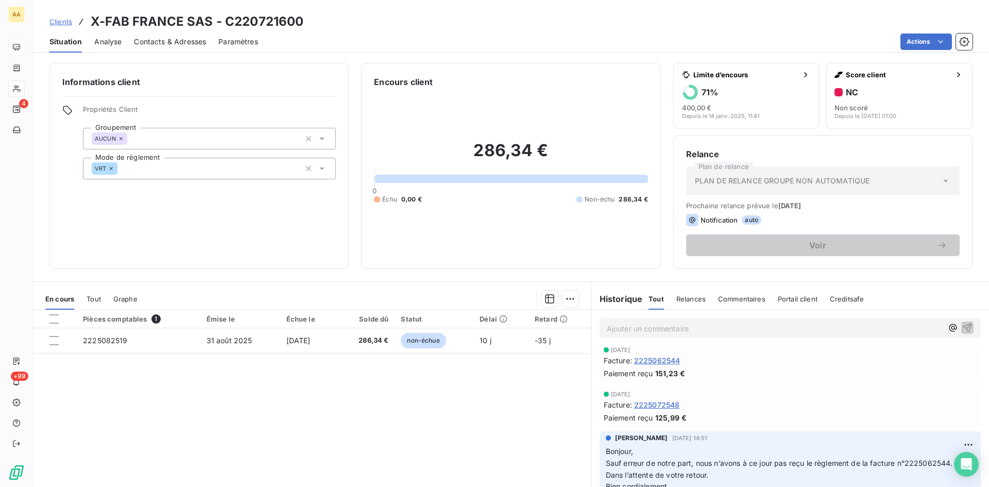
scroll to position [103, 0]
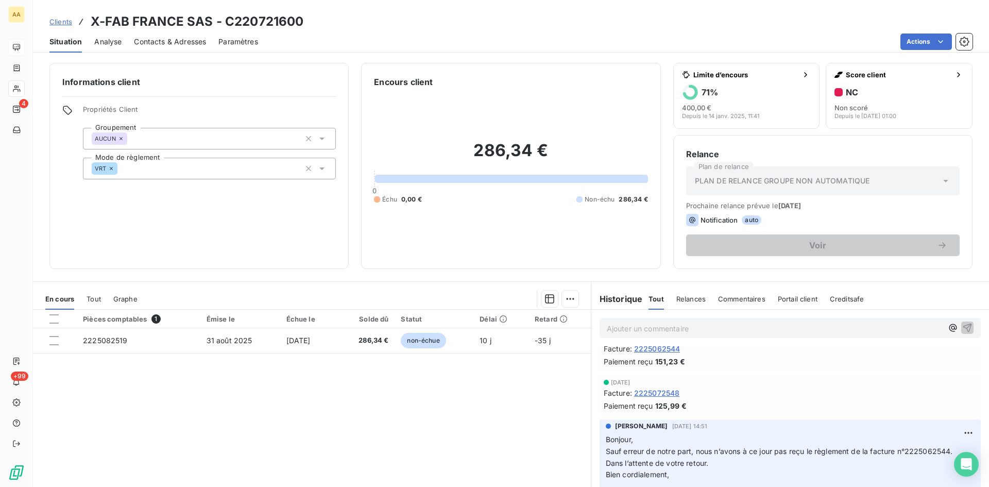
click at [647, 348] on span "2225062544" at bounding box center [657, 348] width 46 height 11
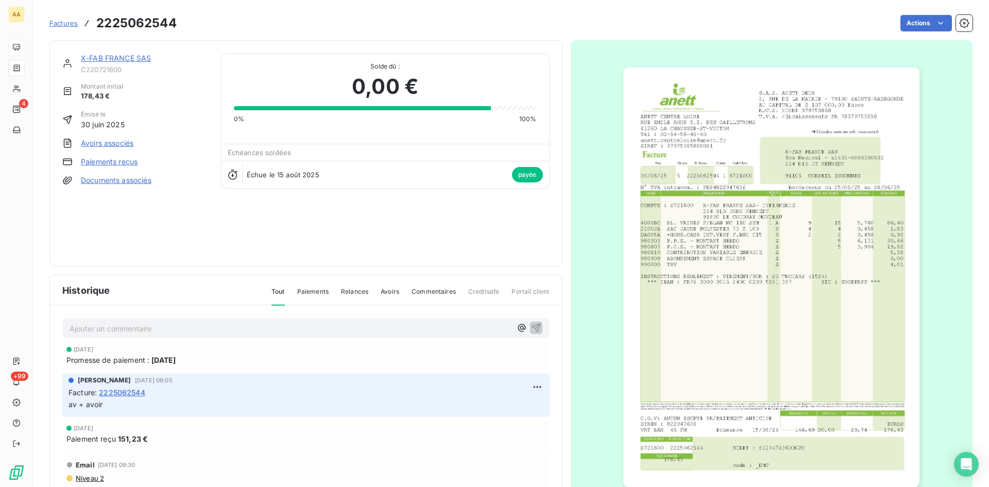
click at [849, 205] on img "button" at bounding box center [771, 276] width 296 height 419
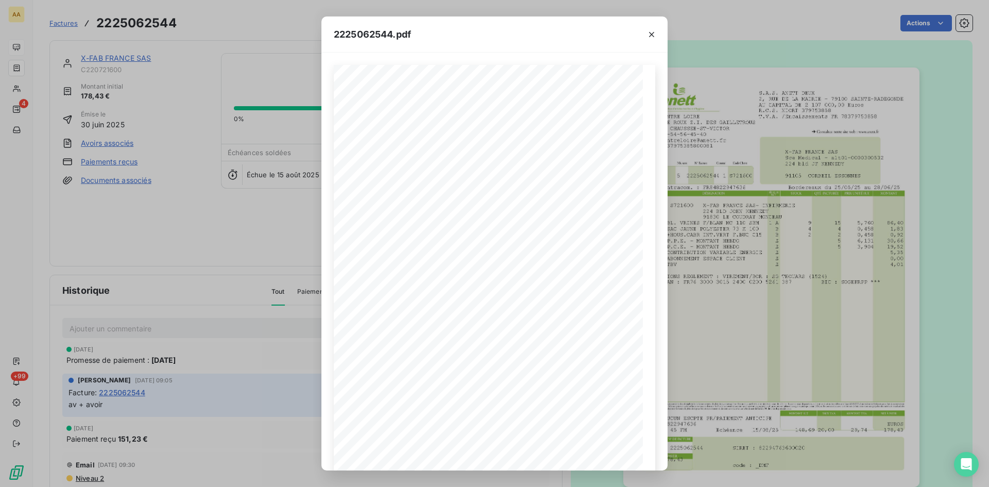
click at [95, 56] on div "2225062544.pdf S.A.S. ANETT DEUX 2, RUE DE LA MAIRIE - 79100 SAINTE-RADEGONDE A…" at bounding box center [494, 243] width 989 height 487
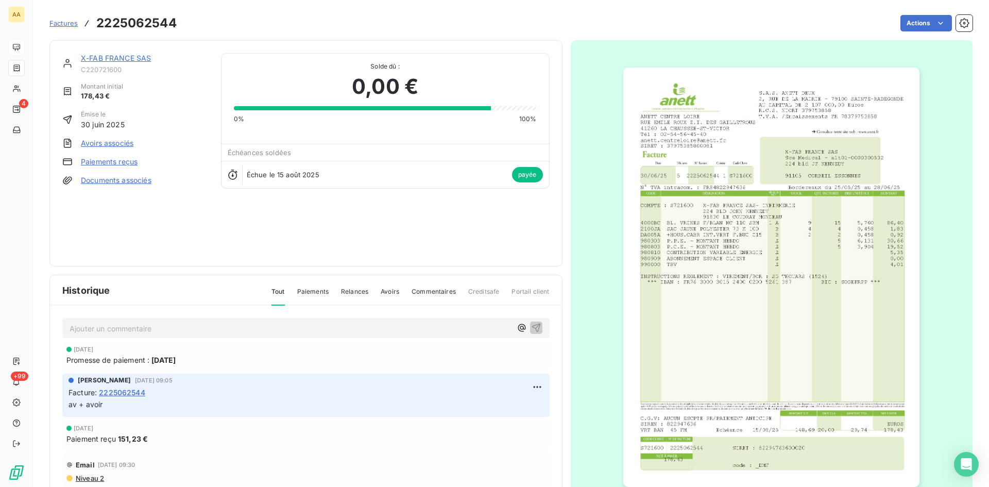
click at [124, 57] on link "X-FAB FRANCE SAS" at bounding box center [116, 58] width 70 height 9
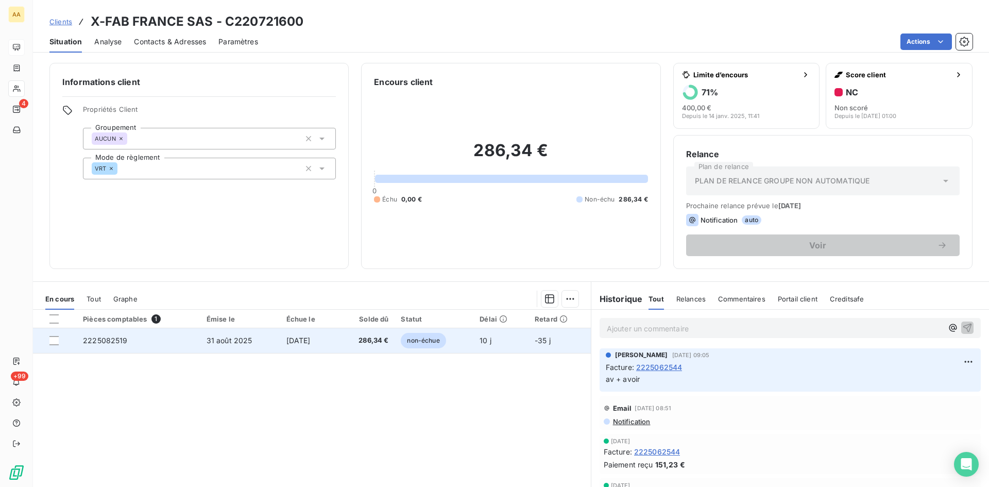
click at [94, 342] on span "2225082519" at bounding box center [105, 340] width 45 height 9
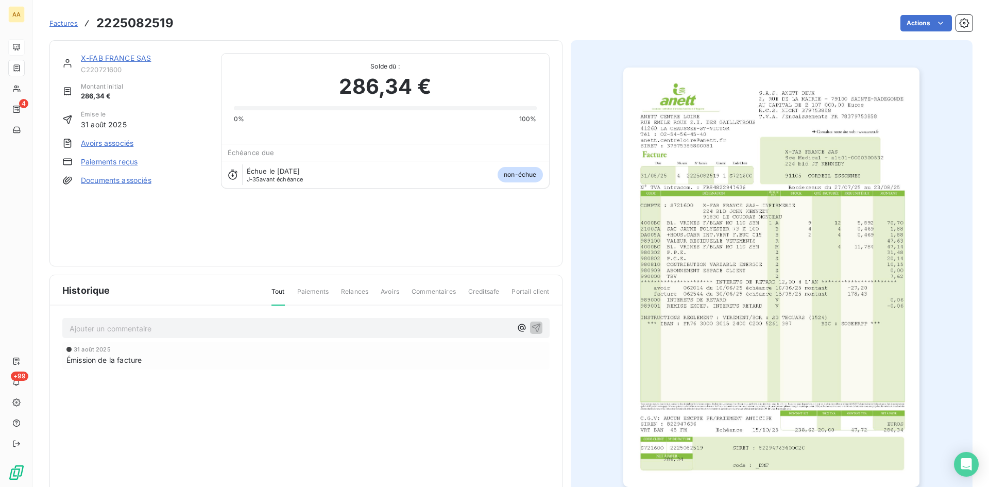
click at [802, 265] on img "button" at bounding box center [771, 276] width 296 height 419
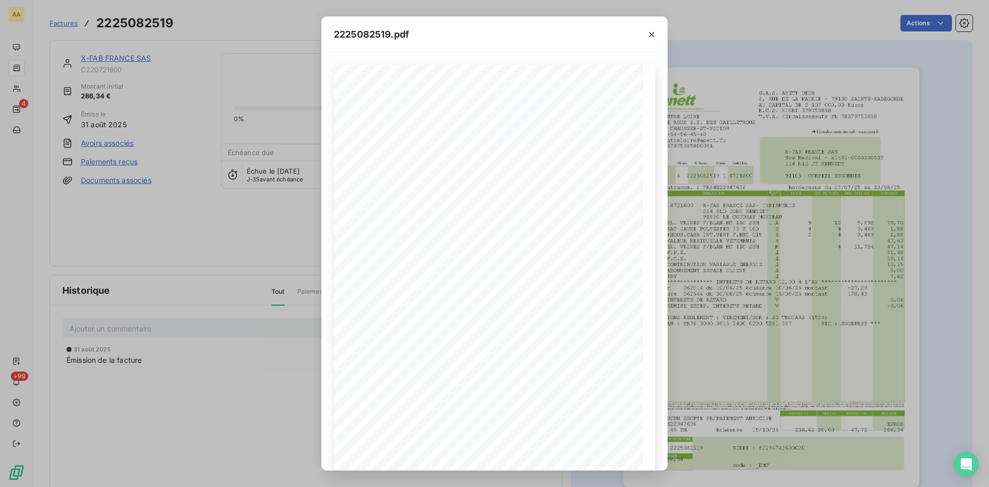
click at [117, 56] on div "2225082519.pdf S.A.S. ANETT DEUX 2, RUE DE LA MAIRIE - 79100 SAINTE-RADEGONDE A…" at bounding box center [494, 243] width 989 height 487
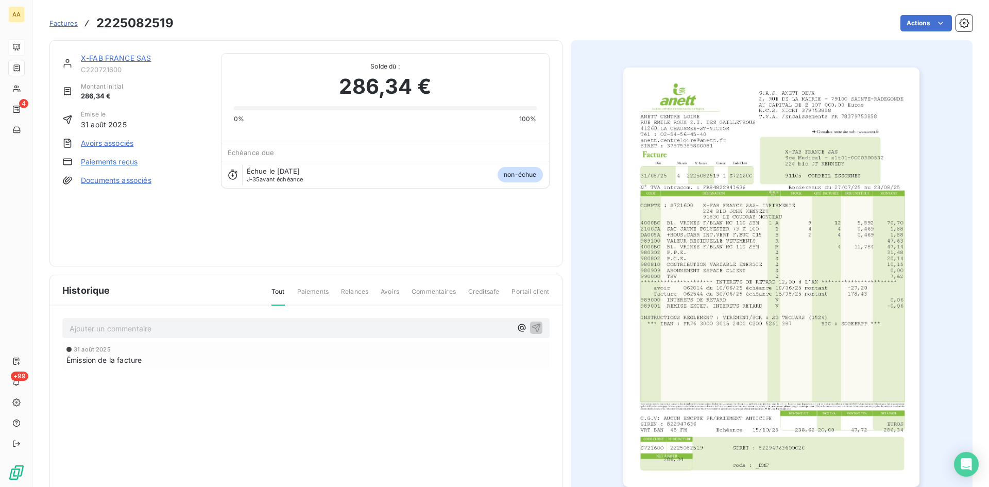
click at [115, 55] on link "X-FAB FRANCE SAS" at bounding box center [116, 58] width 70 height 9
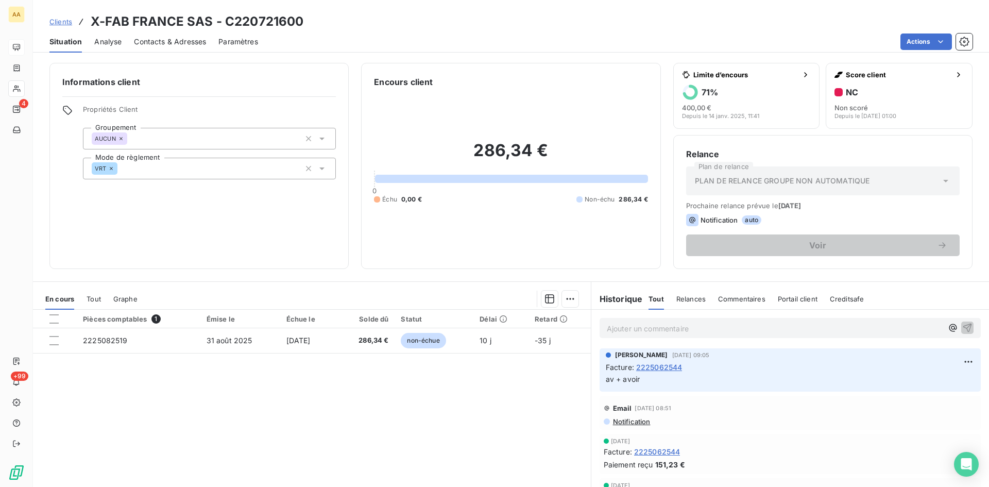
scroll to position [103, 0]
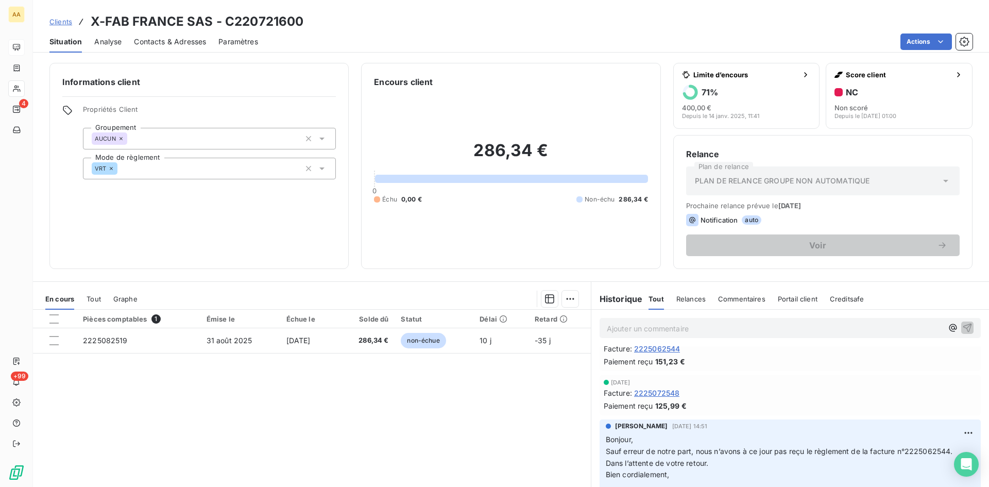
click at [655, 392] on span "2225072548" at bounding box center [657, 392] width 46 height 11
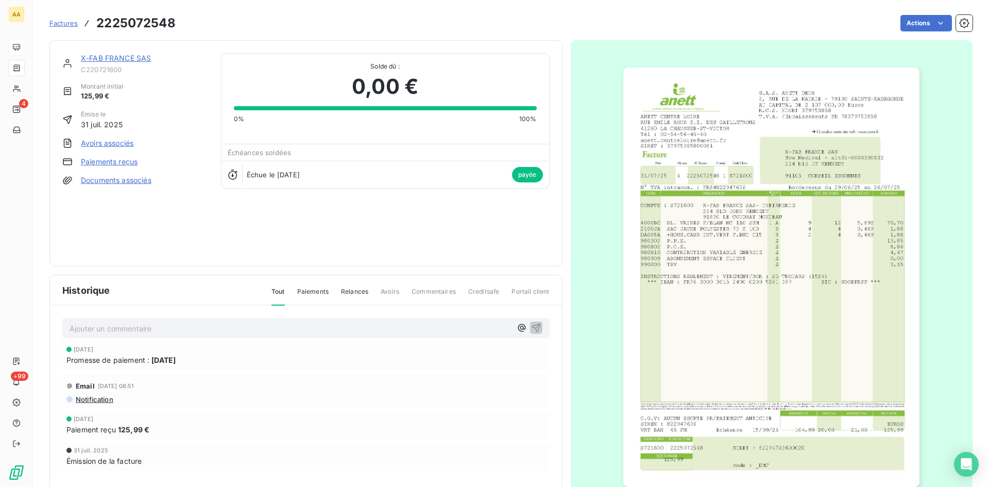
click at [823, 269] on img "button" at bounding box center [771, 276] width 296 height 419
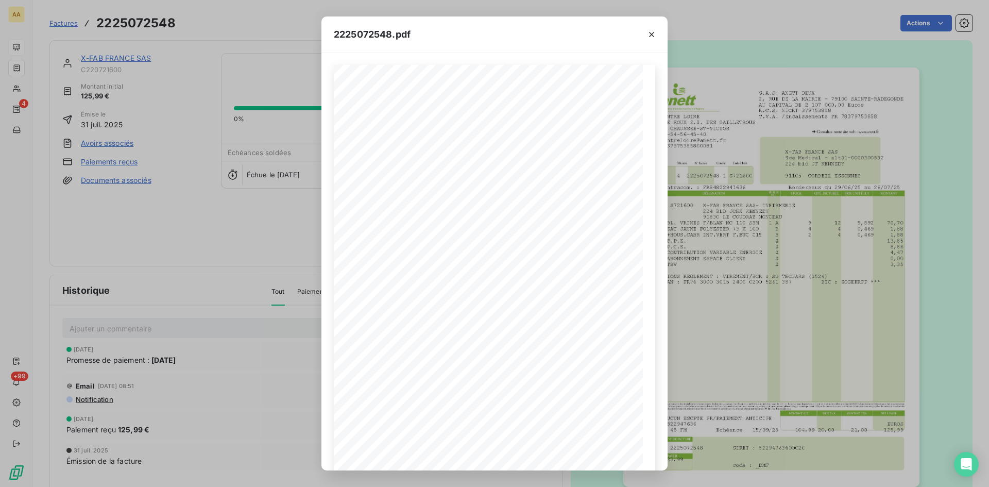
click at [108, 56] on div "2225072548.pdf S.A.S. ANETT DEUX 2, RUE DE LA MAIRIE - 79100 SAINTE-RADEGONDE A…" at bounding box center [494, 243] width 989 height 487
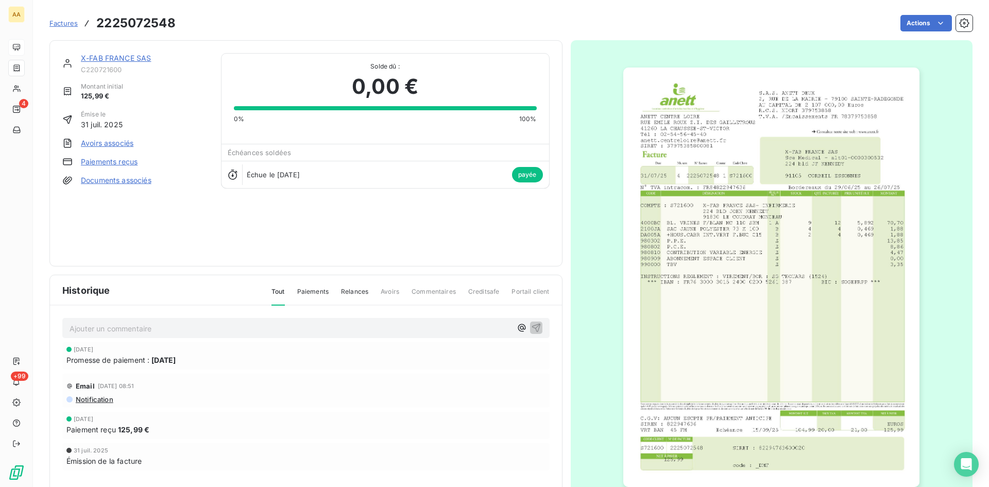
click at [122, 59] on link "X-FAB FRANCE SAS" at bounding box center [116, 58] width 70 height 9
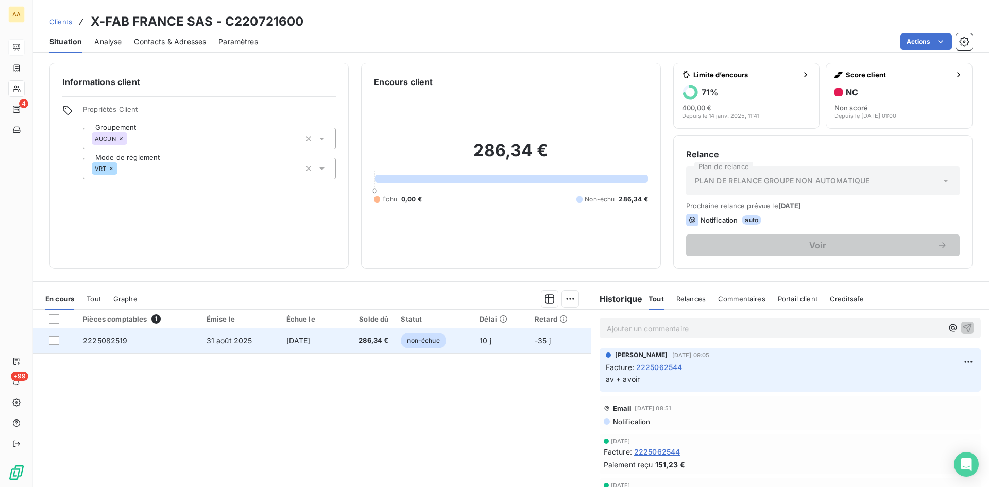
click at [115, 343] on span "2225082519" at bounding box center [105, 340] width 45 height 9
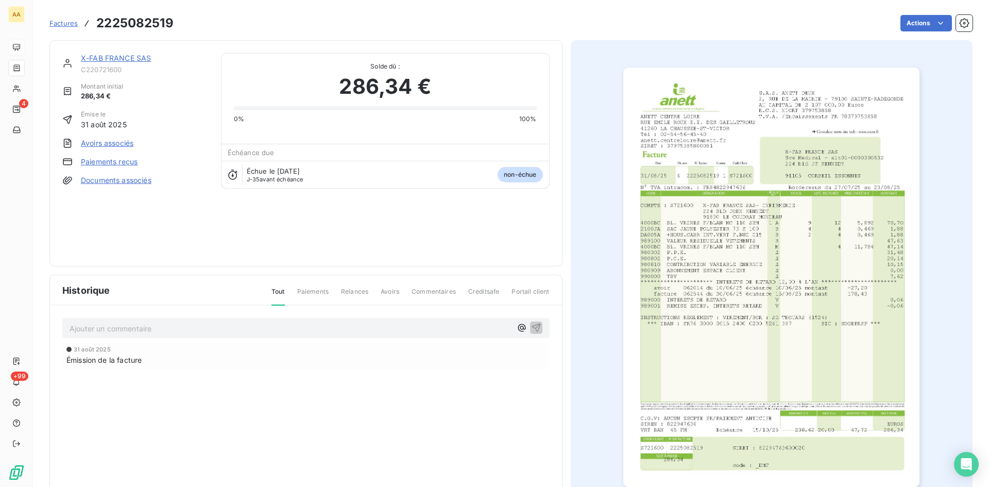
click at [753, 268] on img "button" at bounding box center [771, 276] width 296 height 419
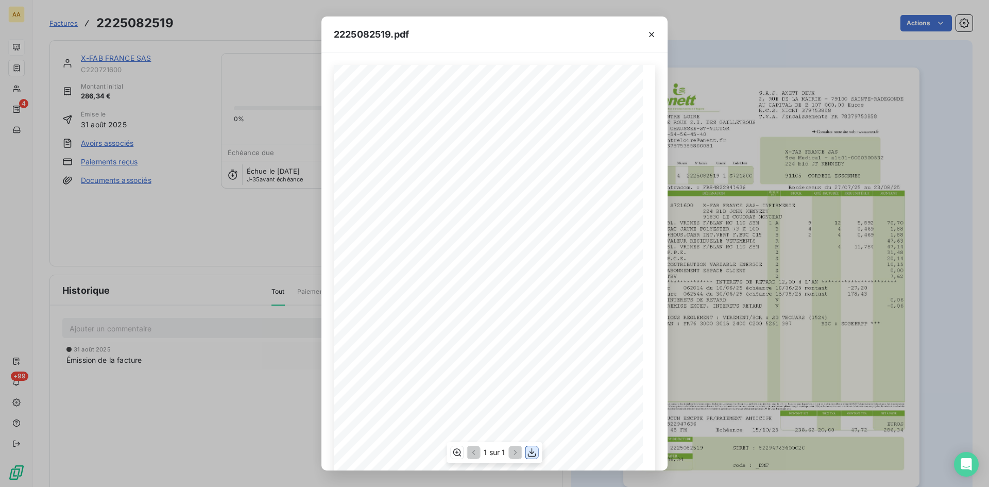
click at [530, 450] on icon "button" at bounding box center [532, 452] width 10 height 10
click at [653, 35] on icon "button" at bounding box center [651, 34] width 5 height 5
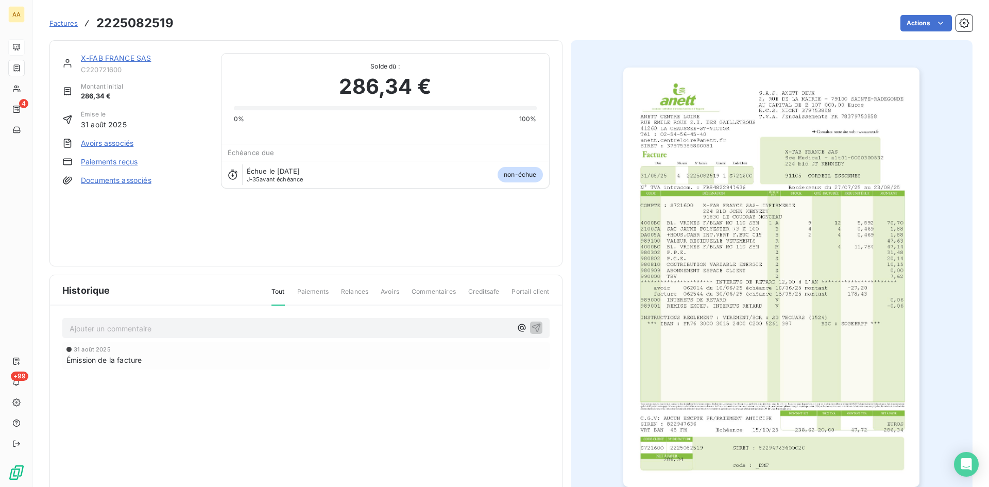
click at [127, 59] on link "X-FAB FRANCE SAS" at bounding box center [116, 58] width 70 height 9
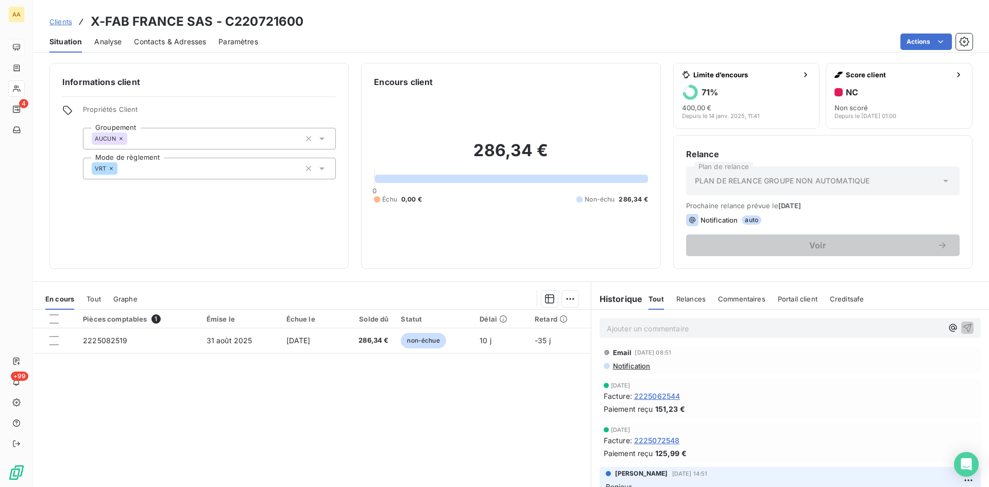
scroll to position [52, 0]
click at [647, 445] on span "2225072548" at bounding box center [657, 444] width 46 height 11
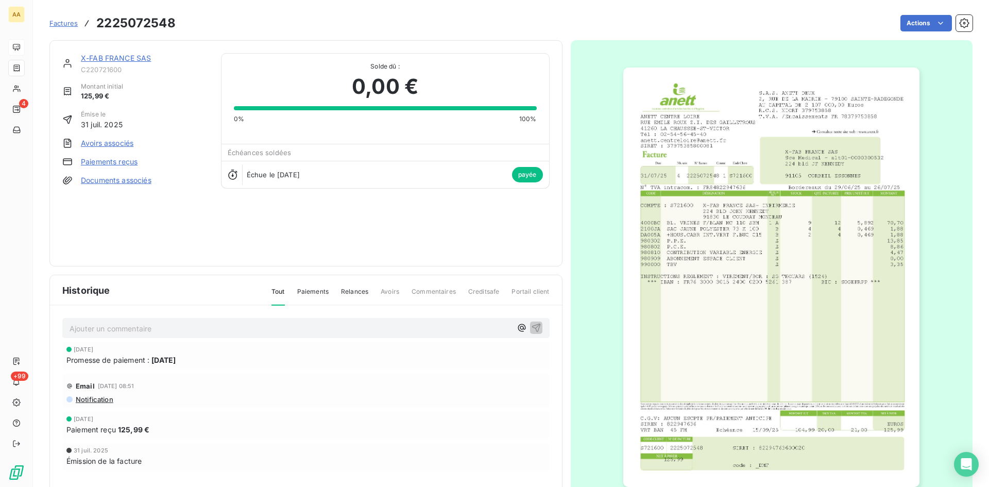
click at [781, 246] on img "button" at bounding box center [771, 276] width 296 height 419
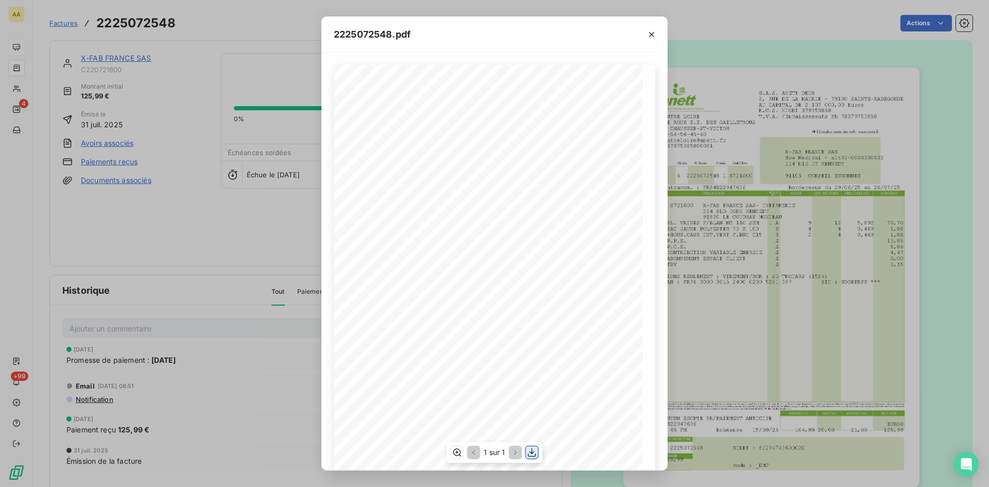
click at [528, 455] on icon "button" at bounding box center [532, 452] width 8 height 9
click at [236, 215] on div "2225072548.pdf S.A.S. ANETT DEUX 2, RUE DE LA MAIRIE - 79100 SAINTE-RADEGONDE A…" at bounding box center [494, 243] width 989 height 487
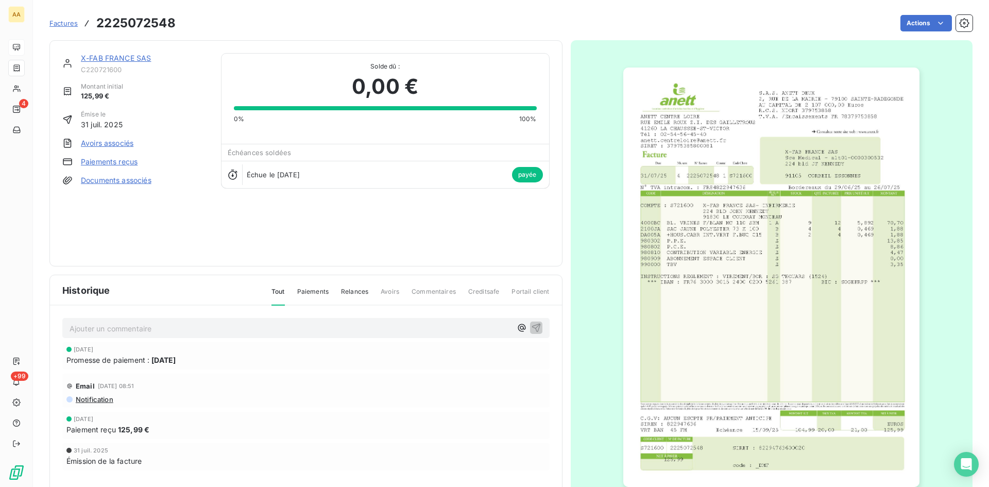
click at [136, 55] on link "X-FAB FRANCE SAS" at bounding box center [116, 58] width 70 height 9
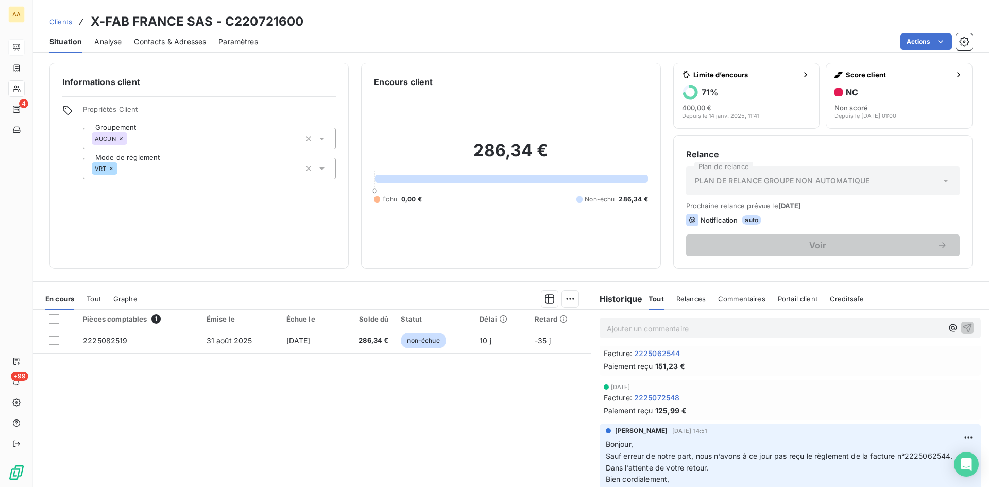
scroll to position [103, 0]
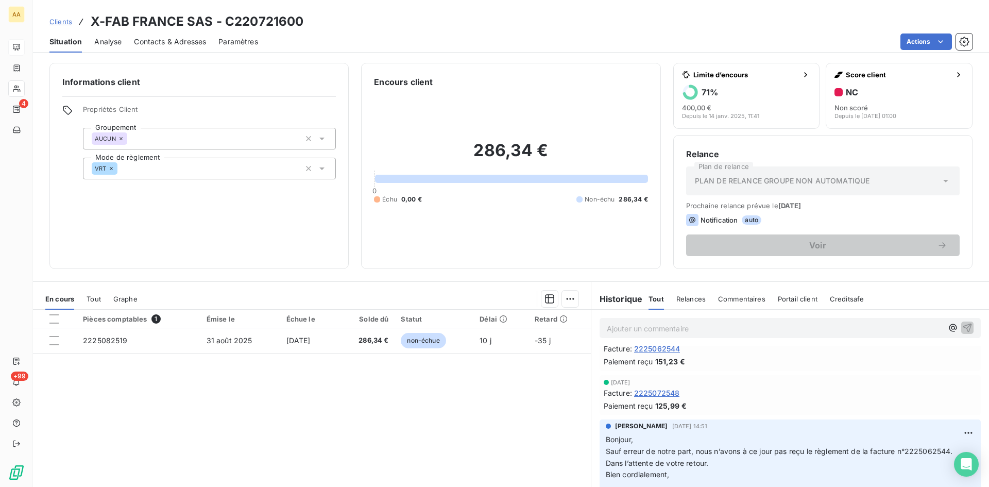
click at [656, 393] on span "2225072548" at bounding box center [657, 392] width 46 height 11
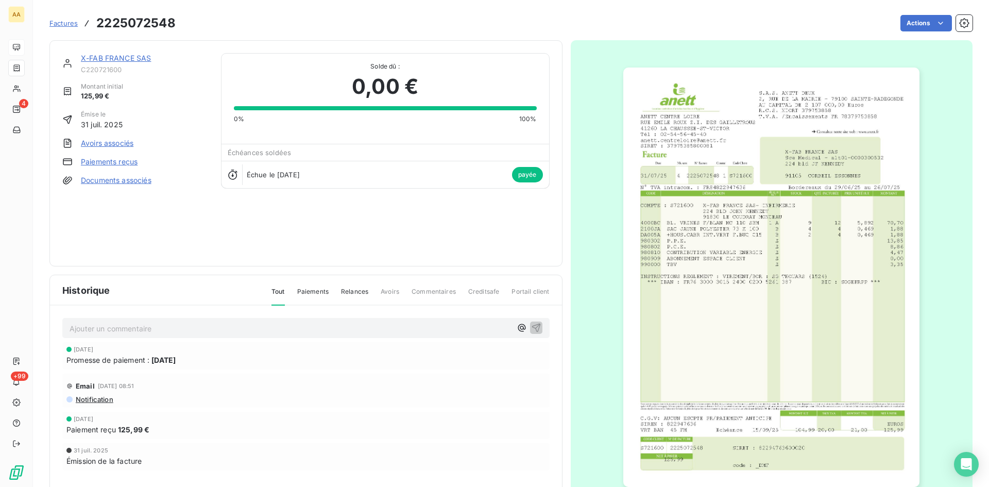
click at [742, 226] on img "button" at bounding box center [771, 276] width 296 height 419
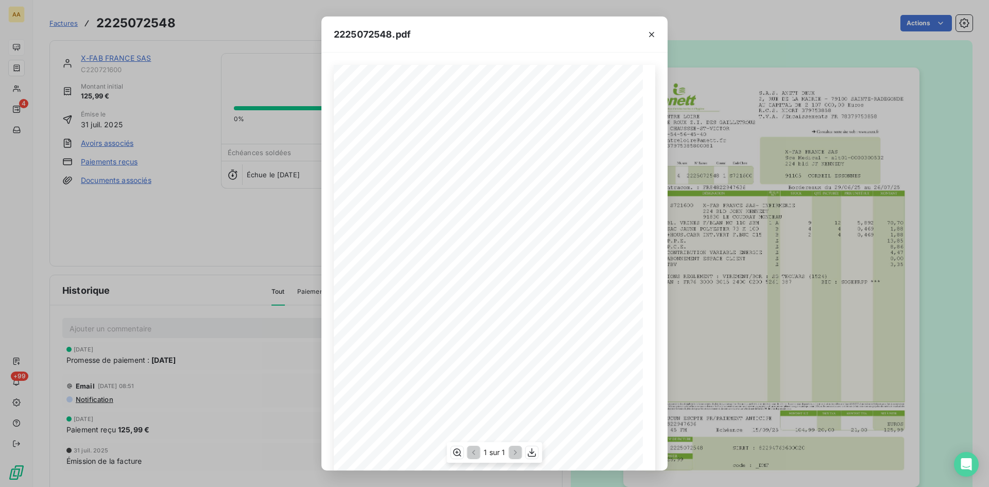
click at [490, 282] on span "INSTRUCTIONS REGLEMENT : VIREMENT/BOR : SG THOUARS (1524)" at bounding box center [454, 283] width 193 height 6
click at [534, 459] on div "1 sur 1" at bounding box center [494, 452] width 95 height 21
click at [533, 455] on icon "button" at bounding box center [532, 452] width 10 height 10
drag, startPoint x: 190, startPoint y: 231, endPoint x: 173, endPoint y: 147, distance: 85.1
click at [189, 228] on div "2225072548.pdf S.A.S. ANETT DEUX 2, RUE DE LA MAIRIE - 79100 SAINTE-RADEGONDE A…" at bounding box center [494, 243] width 989 height 487
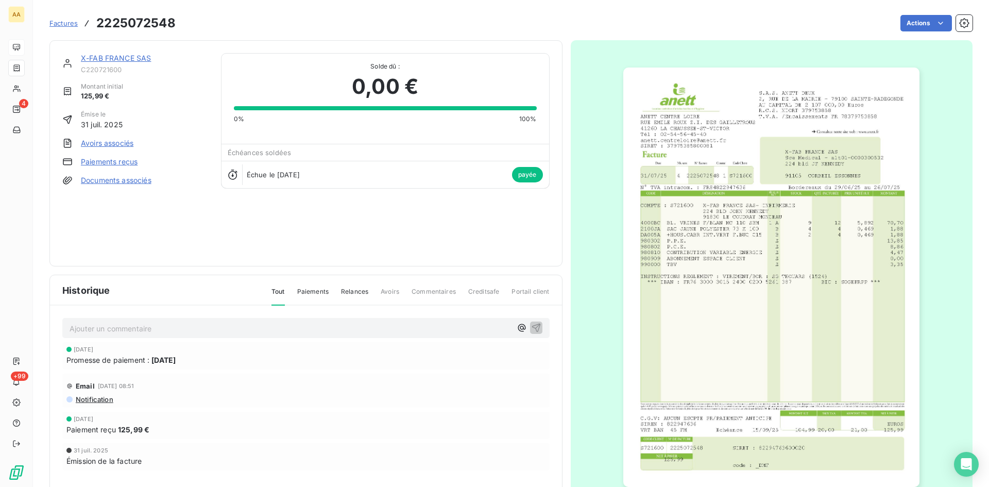
click at [130, 54] on link "X-FAB FRANCE SAS" at bounding box center [116, 58] width 70 height 9
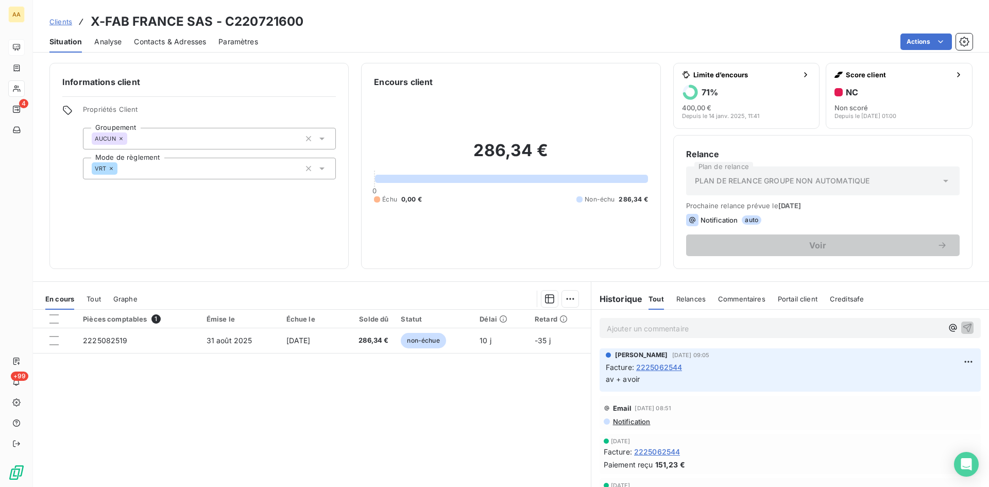
click at [650, 452] on span "2225062544" at bounding box center [657, 451] width 46 height 11
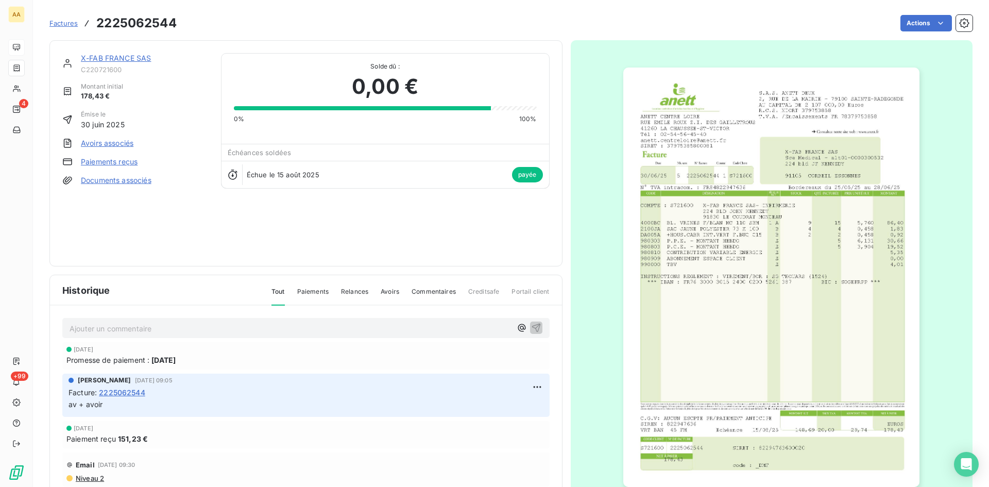
click at [749, 282] on img "button" at bounding box center [771, 276] width 296 height 419
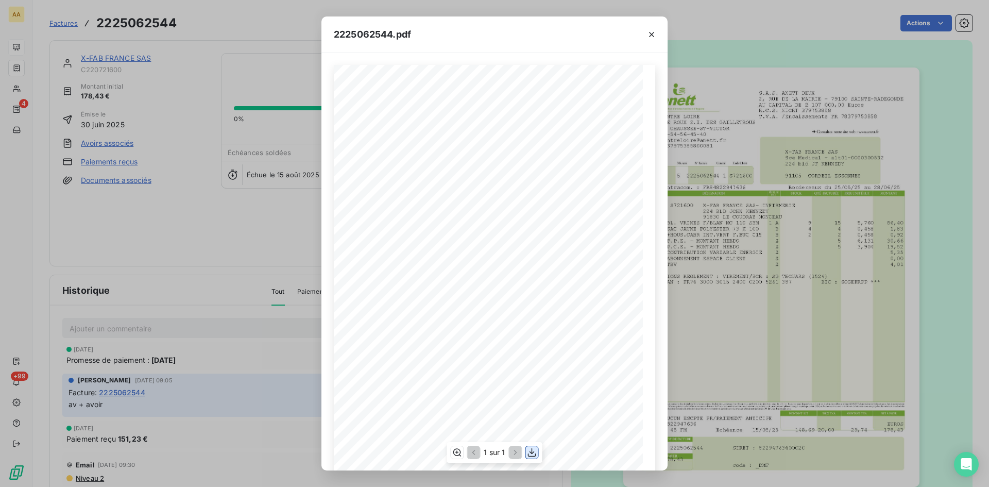
click at [530, 456] on icon "button" at bounding box center [532, 452] width 8 height 9
click at [653, 36] on icon "button" at bounding box center [651, 34] width 10 height 10
